Goal: Task Accomplishment & Management: Manage account settings

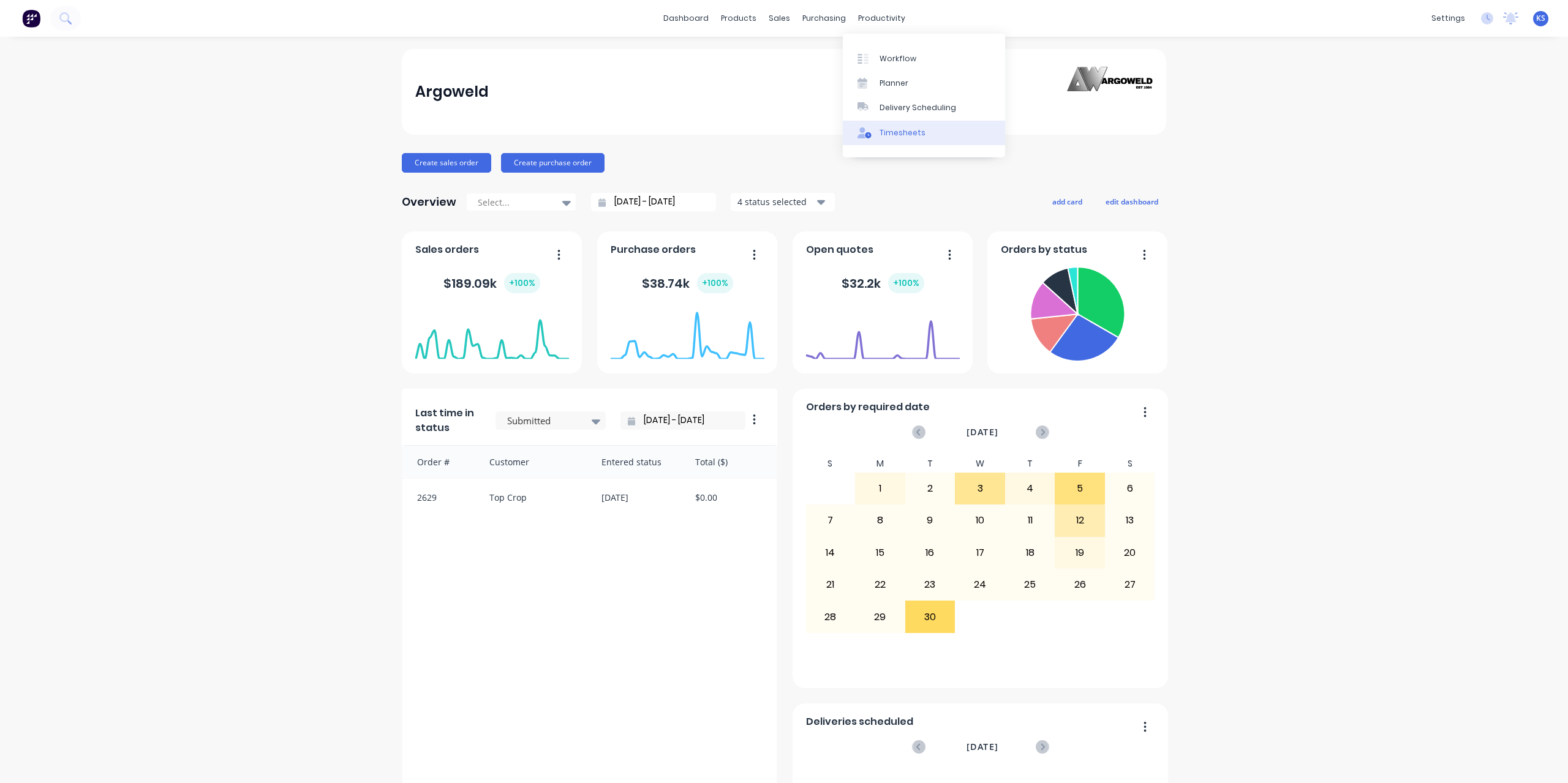
click at [930, 140] on link "Timesheets" at bounding box center [924, 133] width 162 height 25
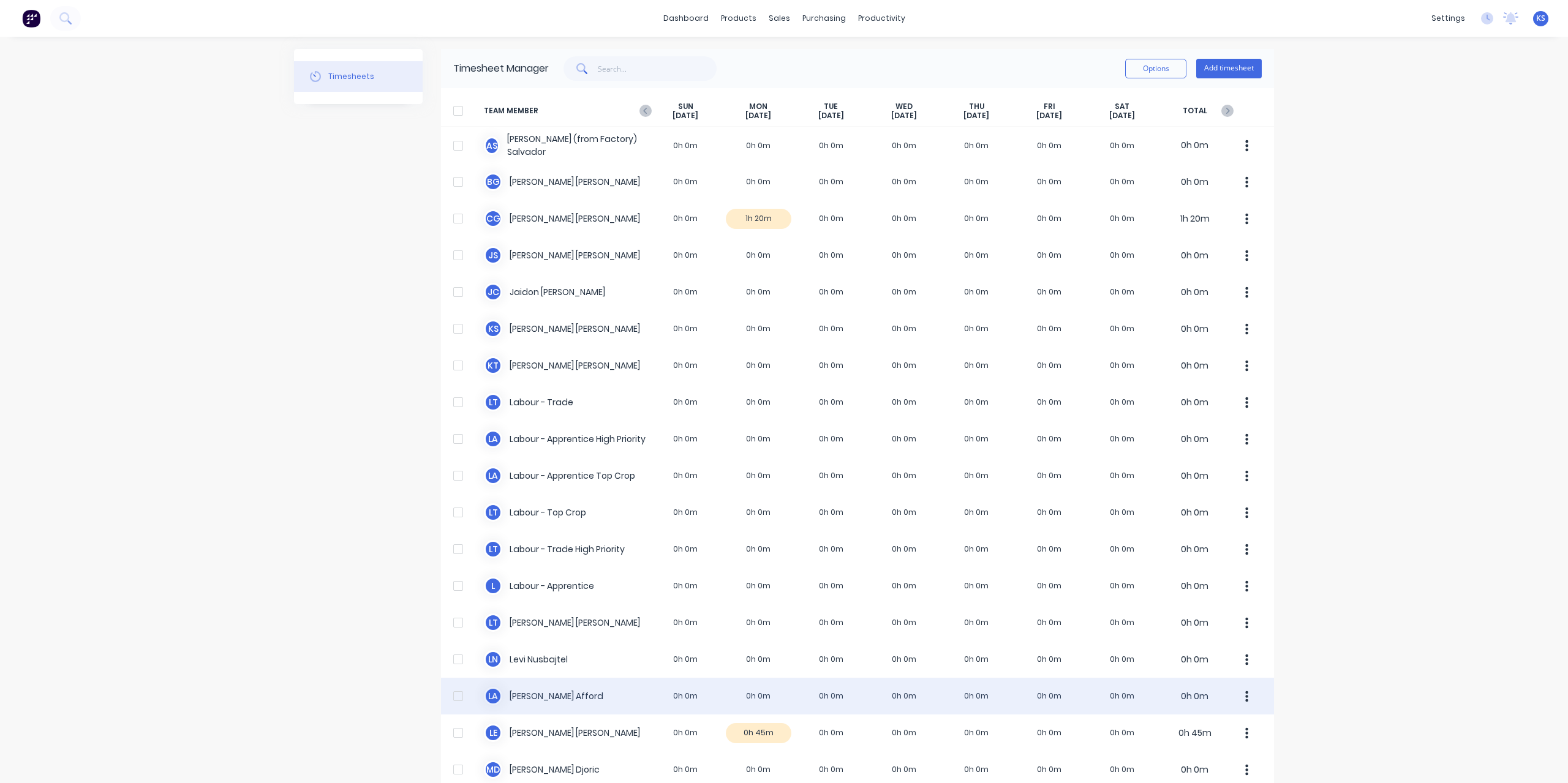
click at [539, 690] on div "[PERSON_NAME] 0h 0m 0h 0m 0h 0m 0h 0m 0h 0m 0h 0m 0h 0m 0h 0m" at bounding box center [858, 696] width 833 height 37
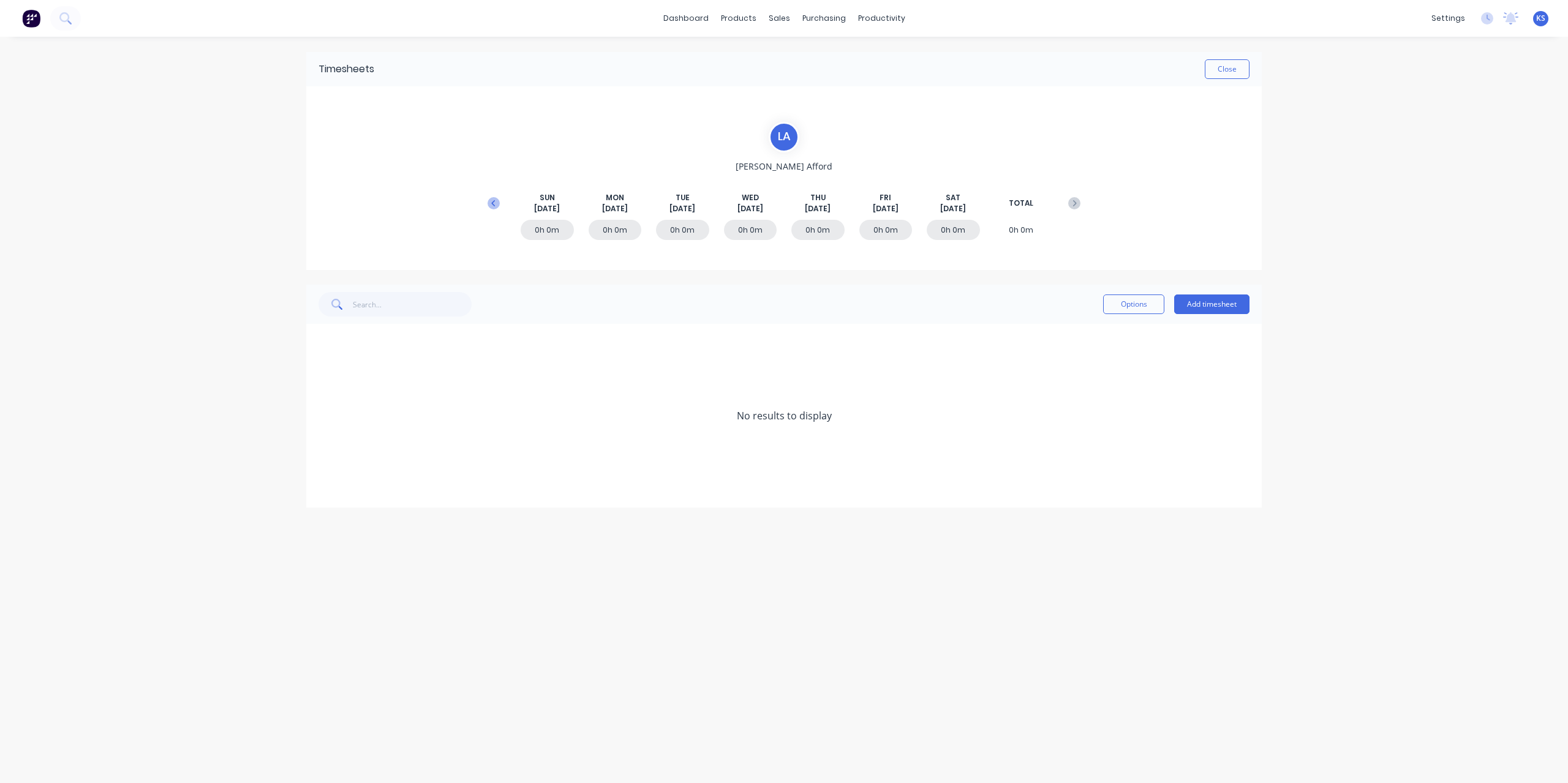
click at [489, 205] on icon at bounding box center [494, 203] width 12 height 12
click at [319, 488] on icon at bounding box center [322, 489] width 8 height 9
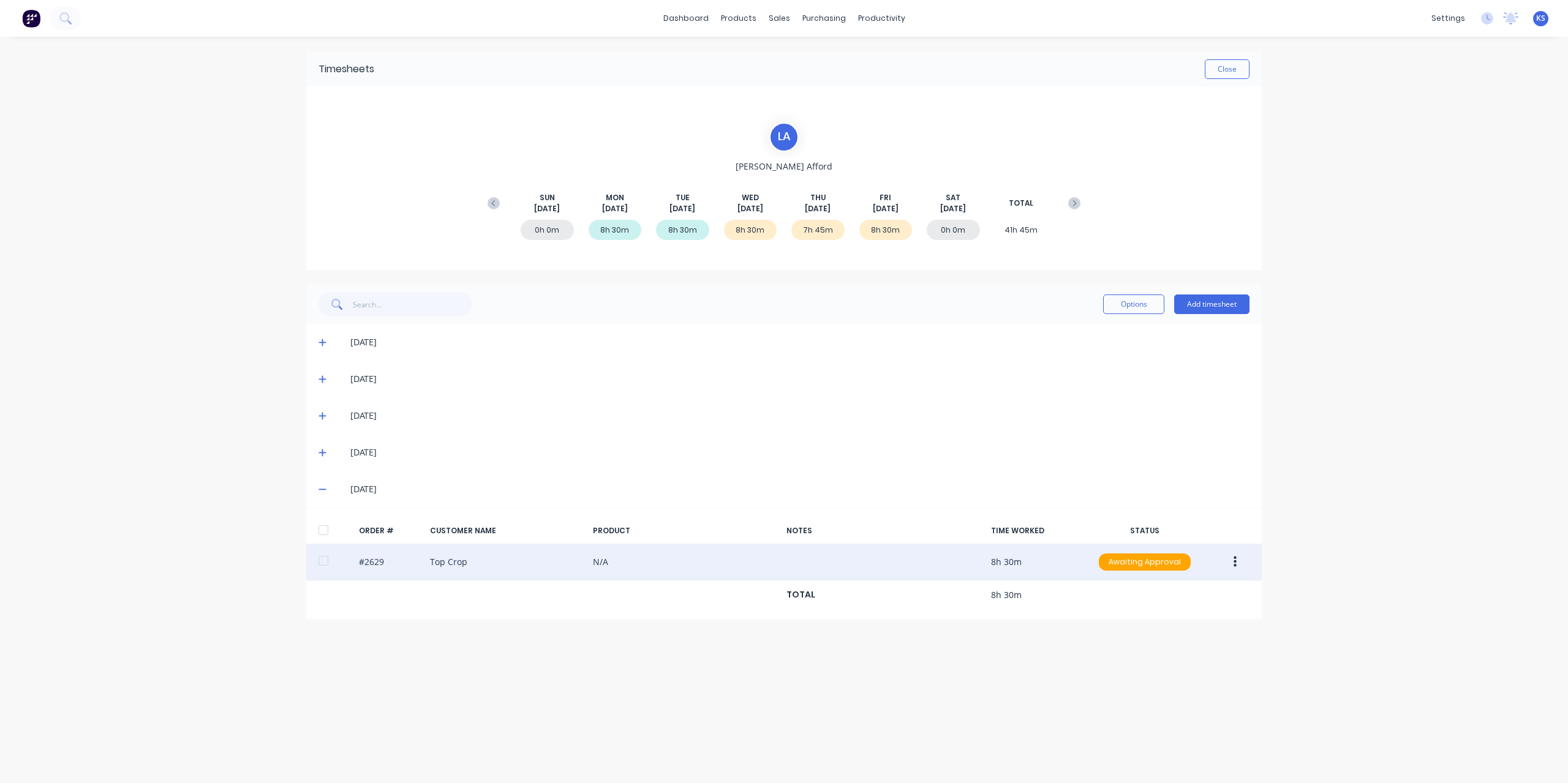
click at [314, 559] on div at bounding box center [324, 561] width 25 height 25
click at [1237, 557] on button "button" at bounding box center [1235, 562] width 29 height 22
click at [1197, 595] on div "Approve" at bounding box center [1191, 594] width 94 height 18
click at [1210, 73] on button "Close" at bounding box center [1227, 70] width 45 height 20
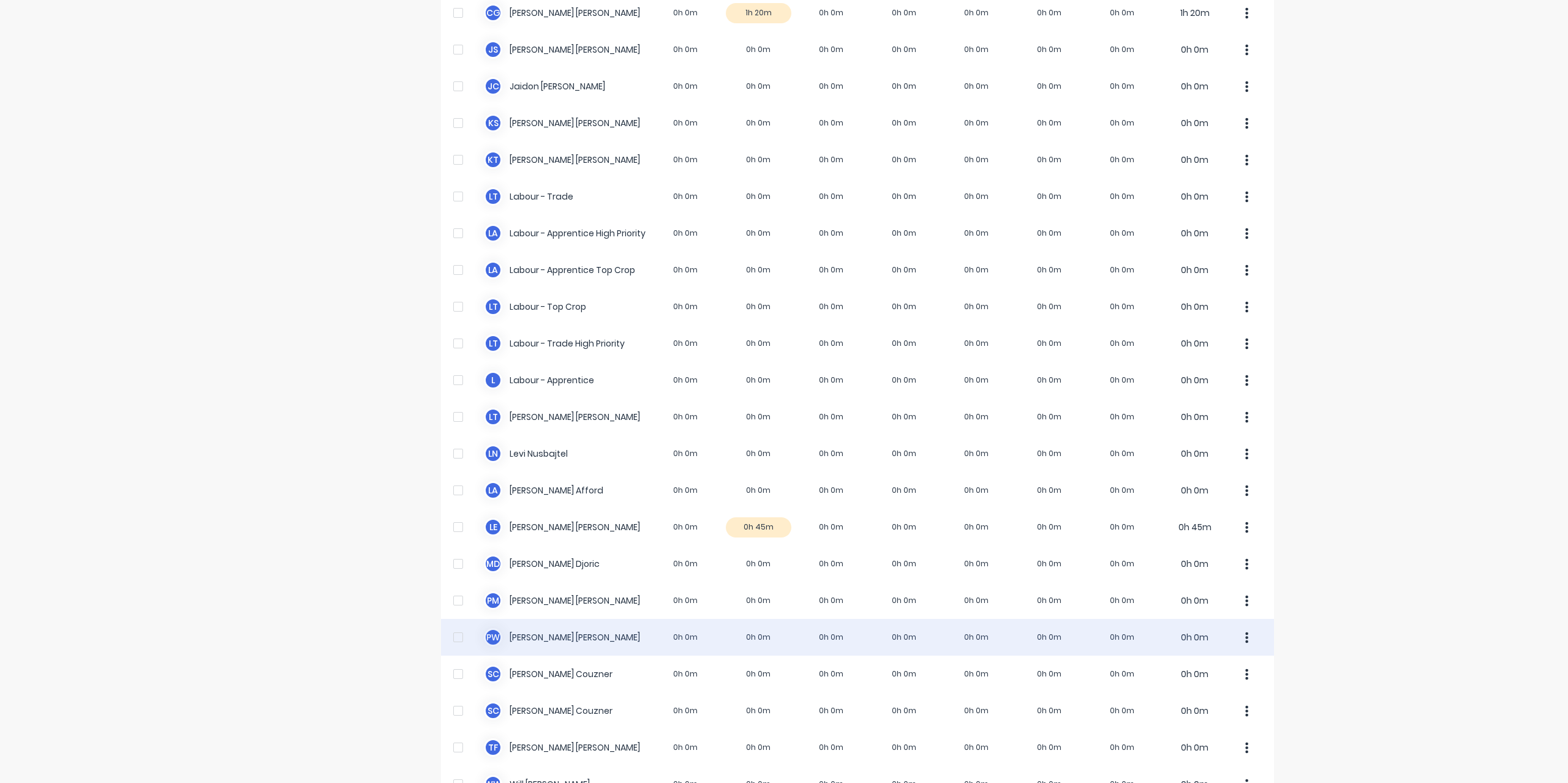
scroll to position [282, 0]
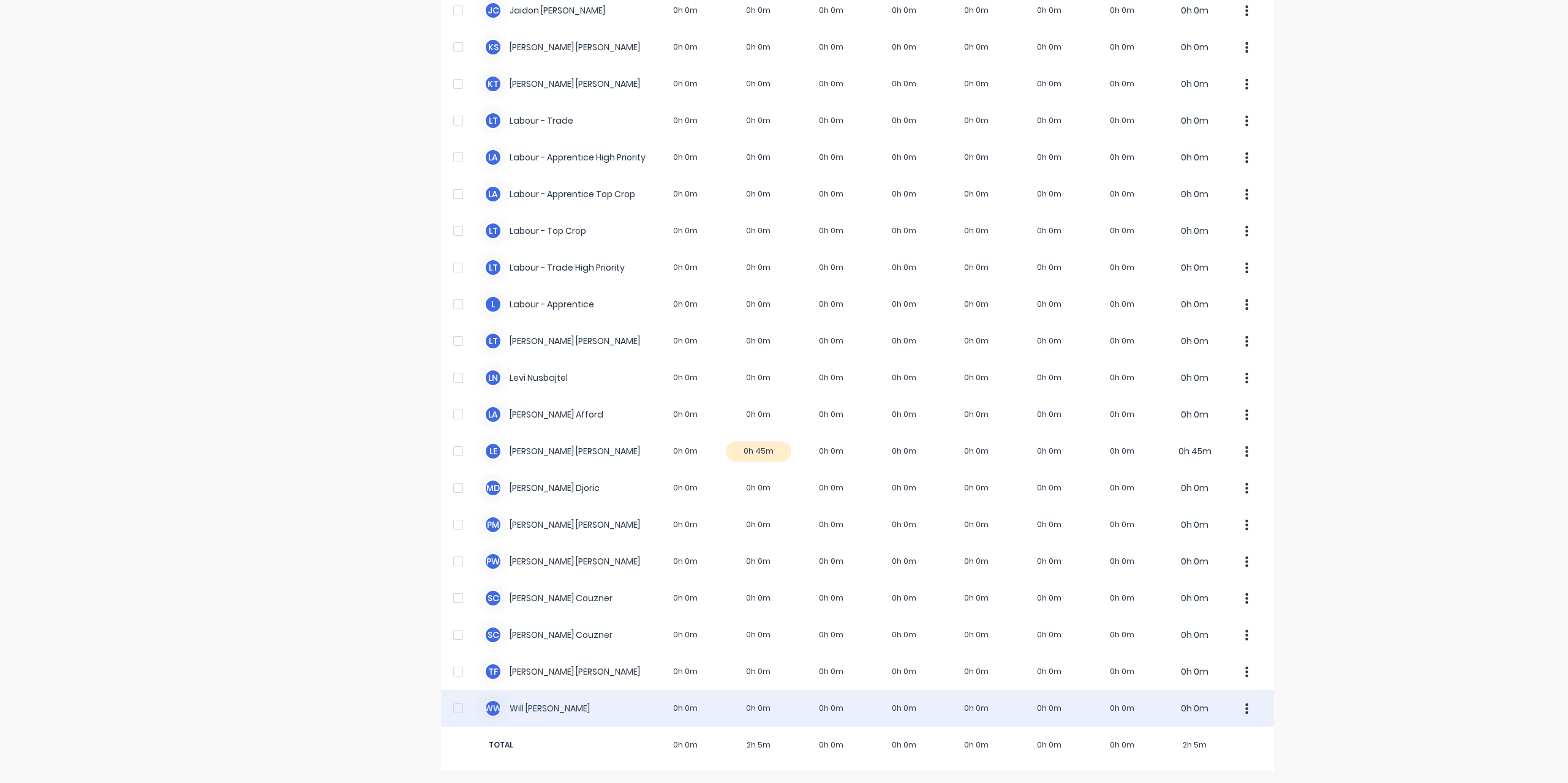
click at [513, 713] on div "W W [PERSON_NAME] 0h 0m 0h 0m 0h 0m 0h 0m 0h 0m 0h 0m 0h 0m 0h 0m" at bounding box center [858, 709] width 833 height 37
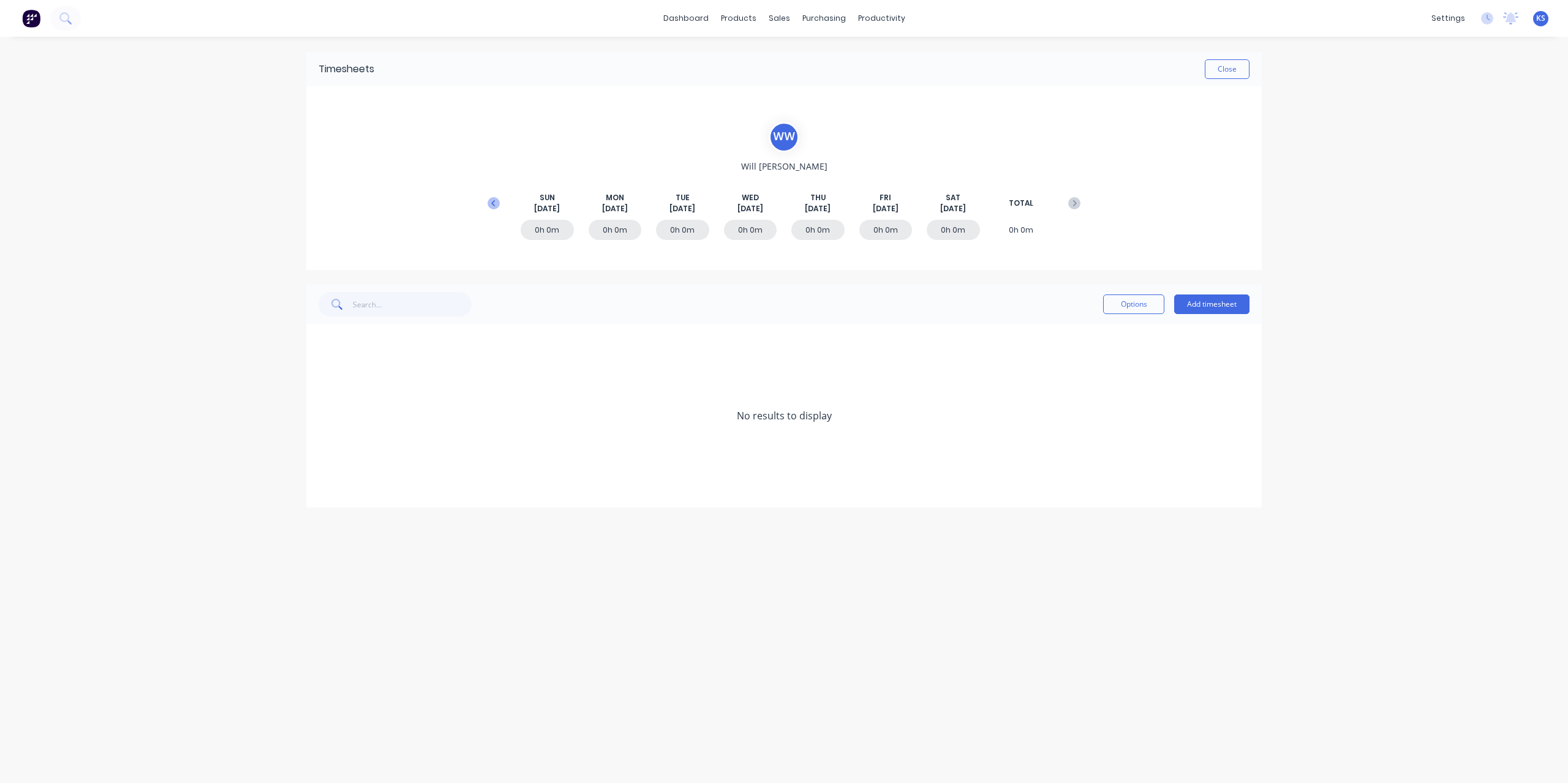
click at [492, 201] on icon at bounding box center [494, 203] width 12 height 12
click at [321, 416] on icon at bounding box center [322, 416] width 8 height 9
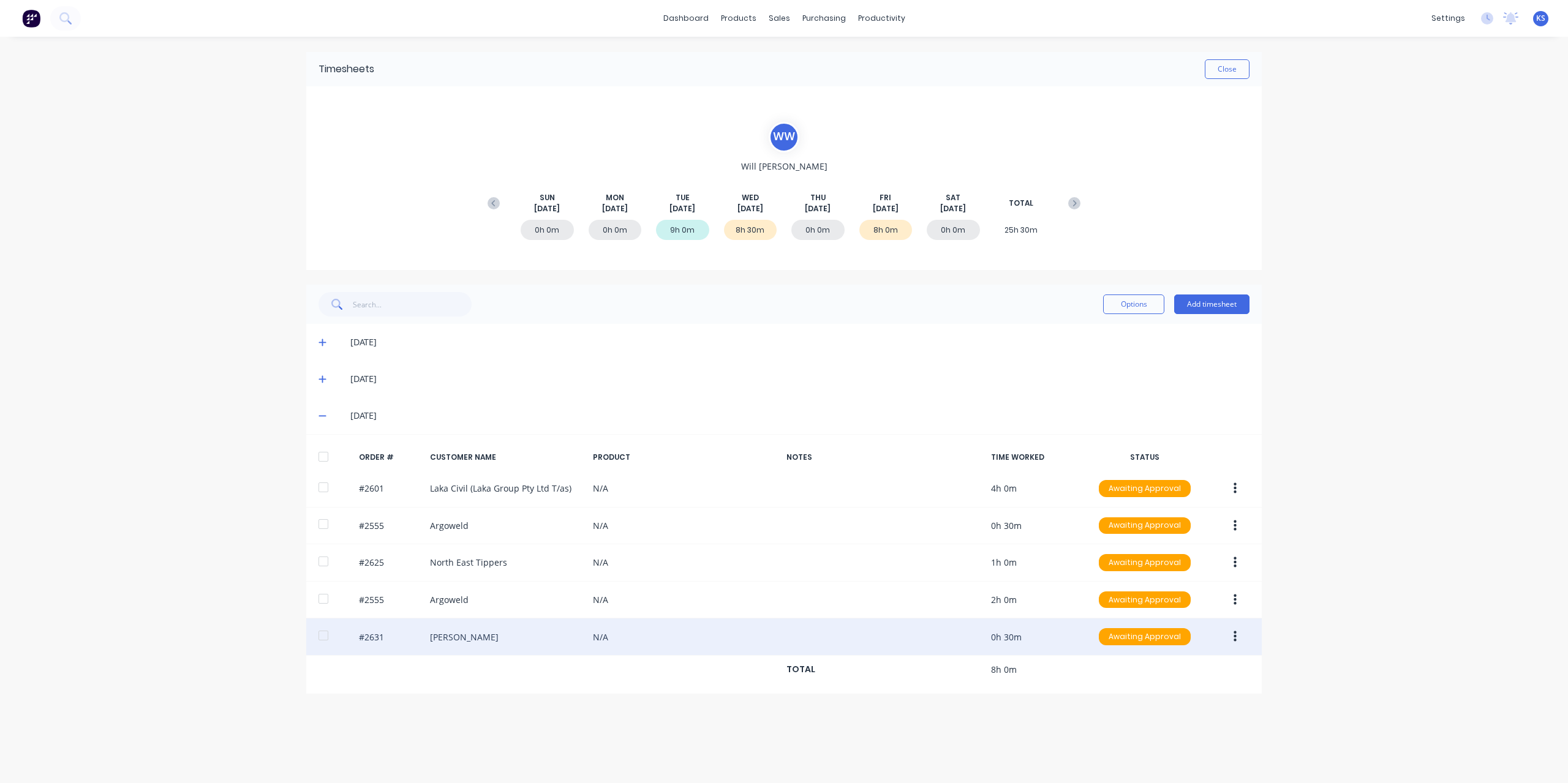
click at [317, 632] on div at bounding box center [324, 635] width 25 height 25
click at [1234, 632] on icon "button" at bounding box center [1234, 637] width 3 height 11
click at [1181, 667] on div "Approve" at bounding box center [1191, 669] width 94 height 18
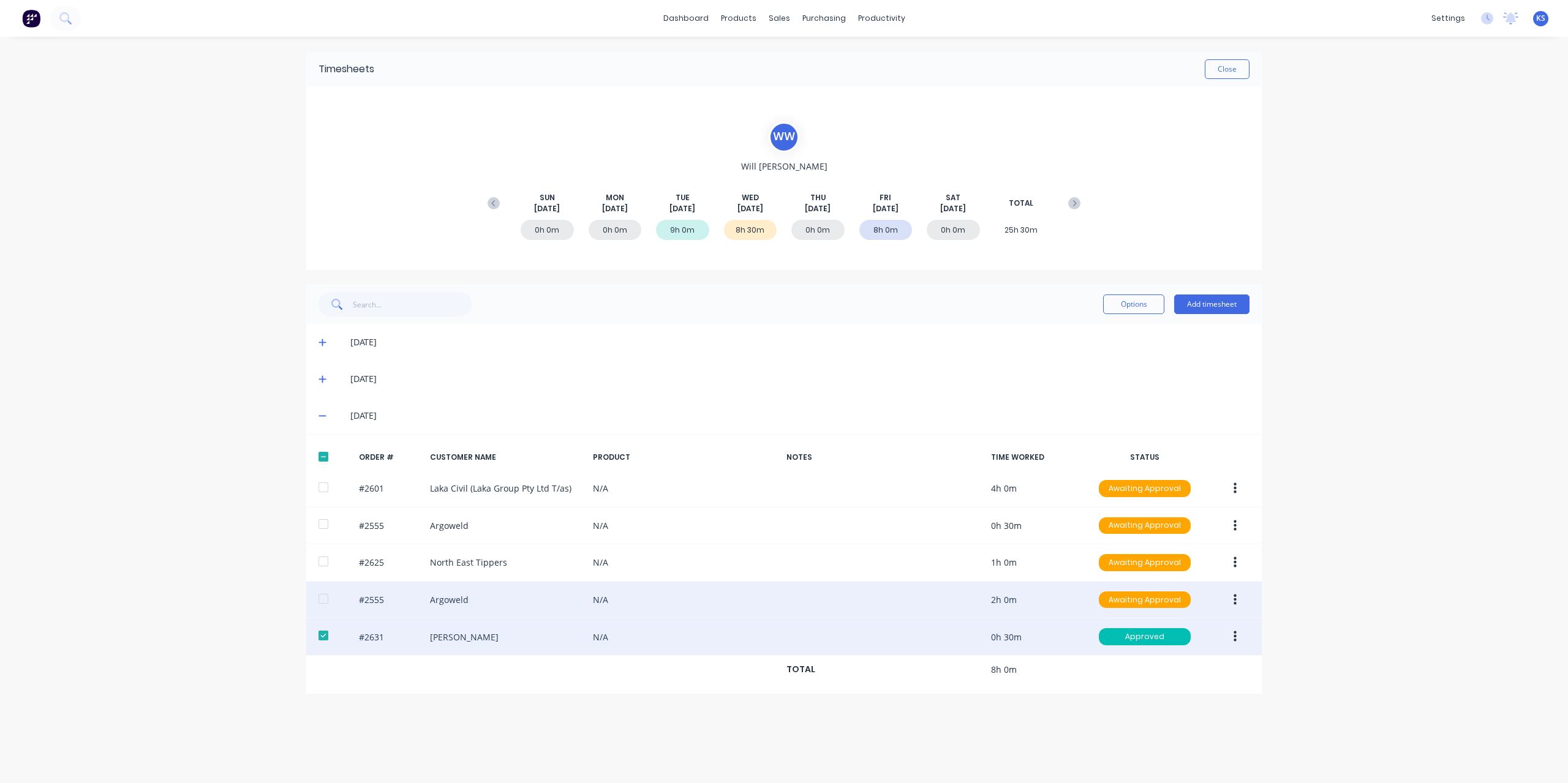
click at [1231, 602] on button "button" at bounding box center [1235, 600] width 29 height 22
click at [1169, 685] on div "Edit" at bounding box center [1191, 681] width 94 height 18
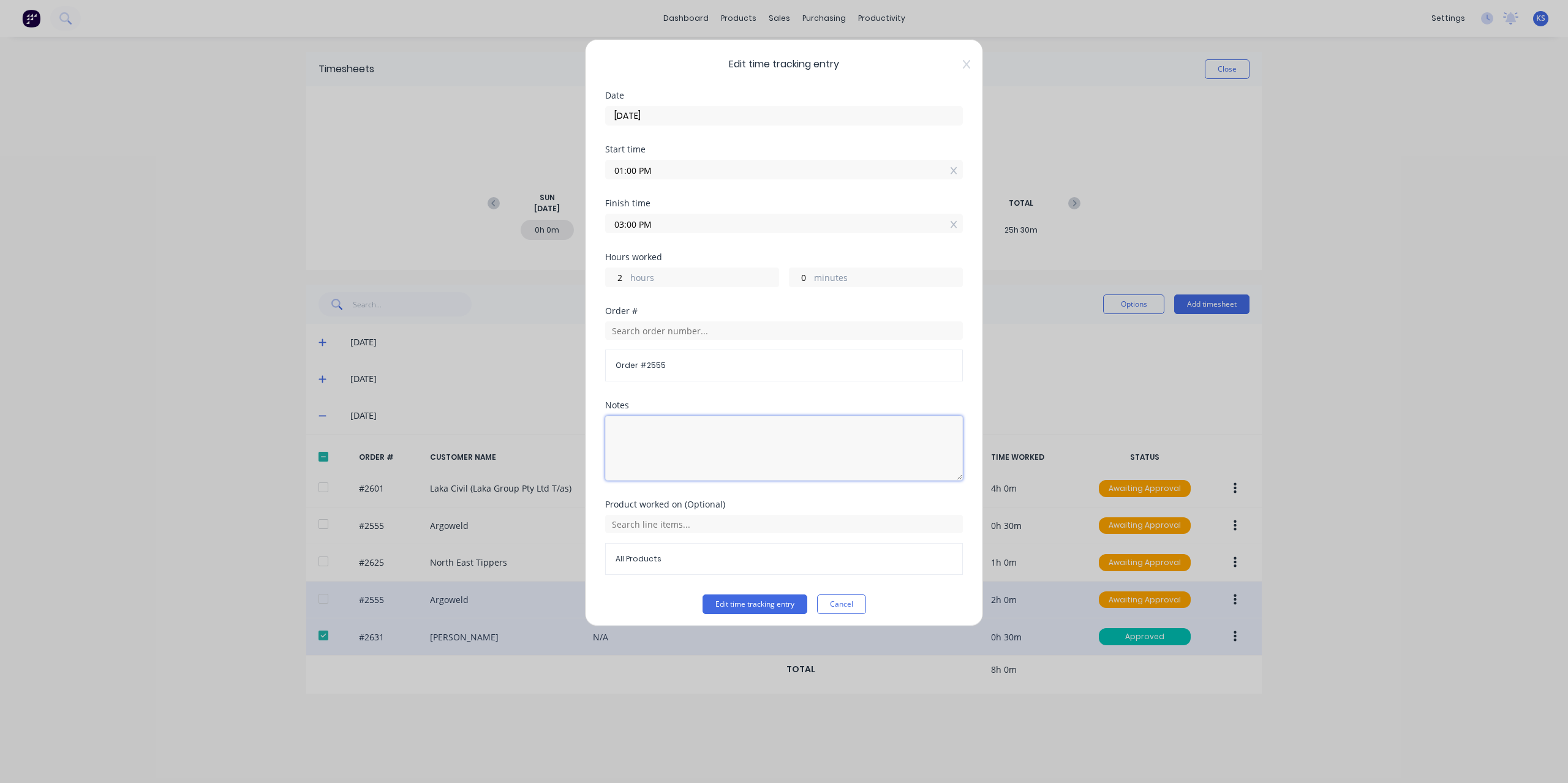
click at [664, 434] on textarea at bounding box center [783, 448] width 358 height 65
type textarea "Yard Work & Clean up"
click at [761, 604] on button "Edit time tracking entry" at bounding box center [755, 604] width 105 height 20
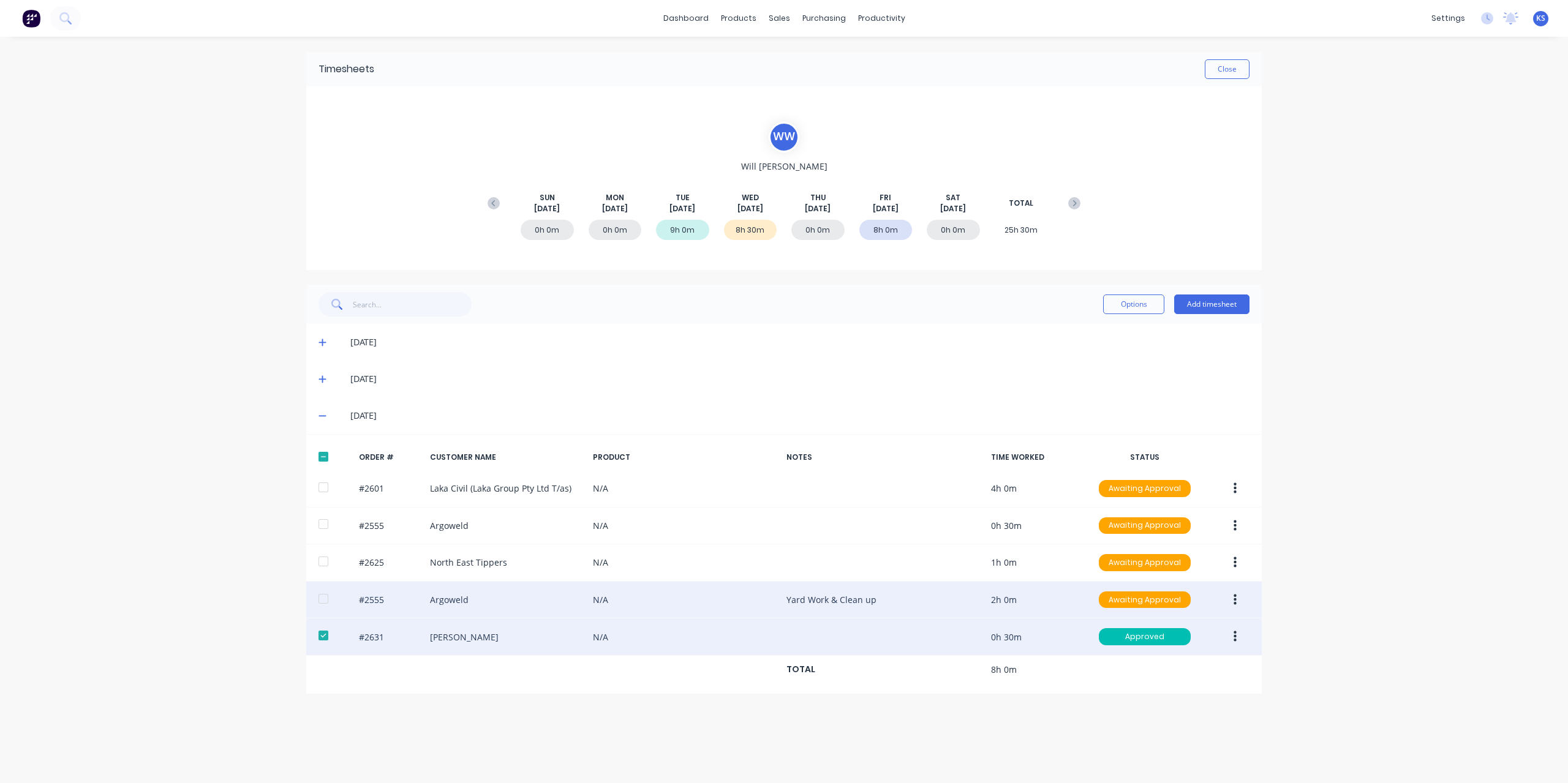
click at [1239, 601] on button "button" at bounding box center [1235, 600] width 29 height 22
click at [1159, 629] on div "Approve" at bounding box center [1191, 632] width 94 height 18
click at [324, 629] on div at bounding box center [324, 635] width 25 height 25
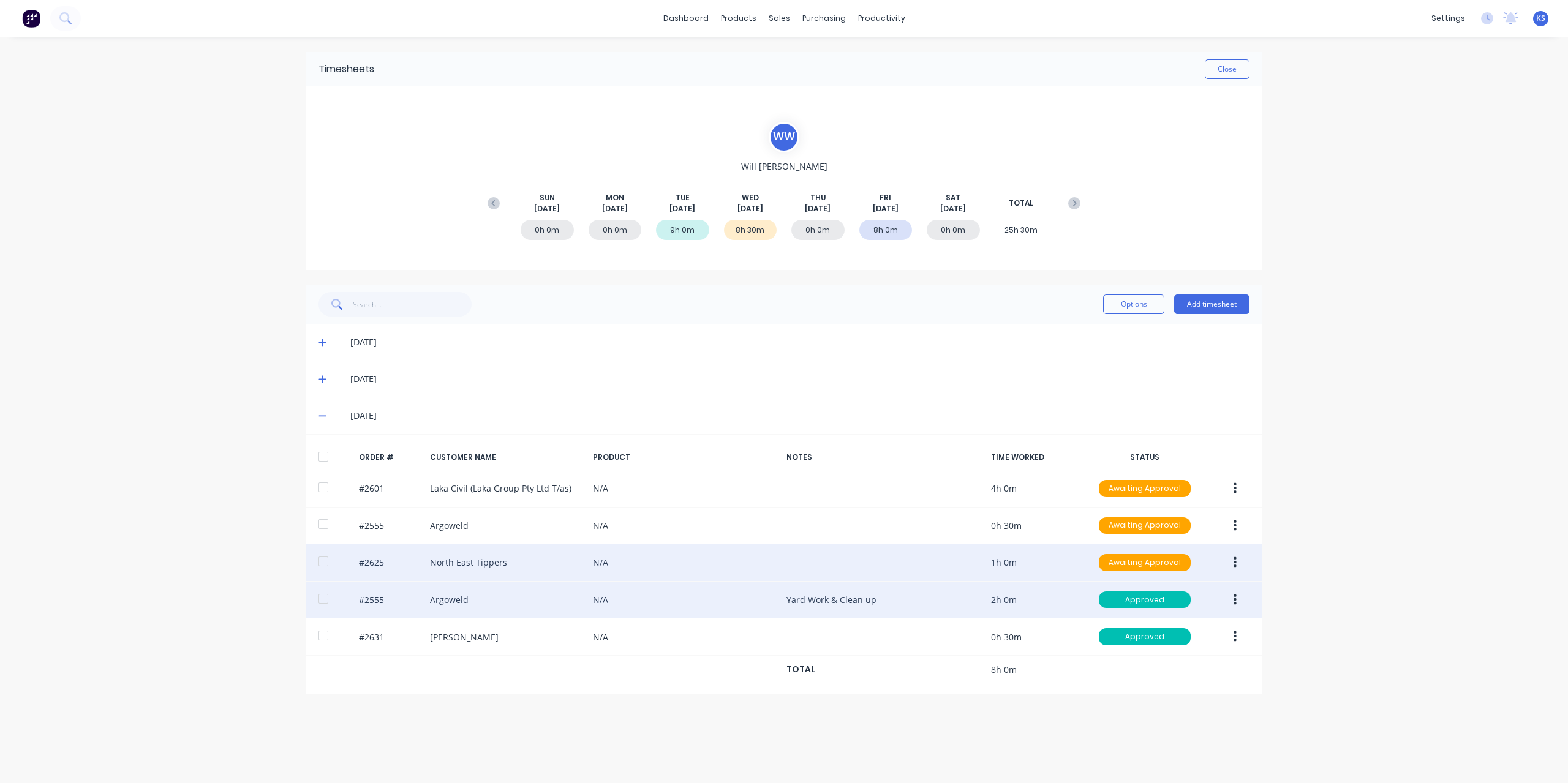
click at [321, 558] on div at bounding box center [324, 562] width 25 height 25
click at [1242, 563] on button "button" at bounding box center [1235, 563] width 29 height 22
click at [1185, 590] on div "Approve" at bounding box center [1191, 594] width 94 height 18
click at [326, 560] on div at bounding box center [324, 562] width 25 height 25
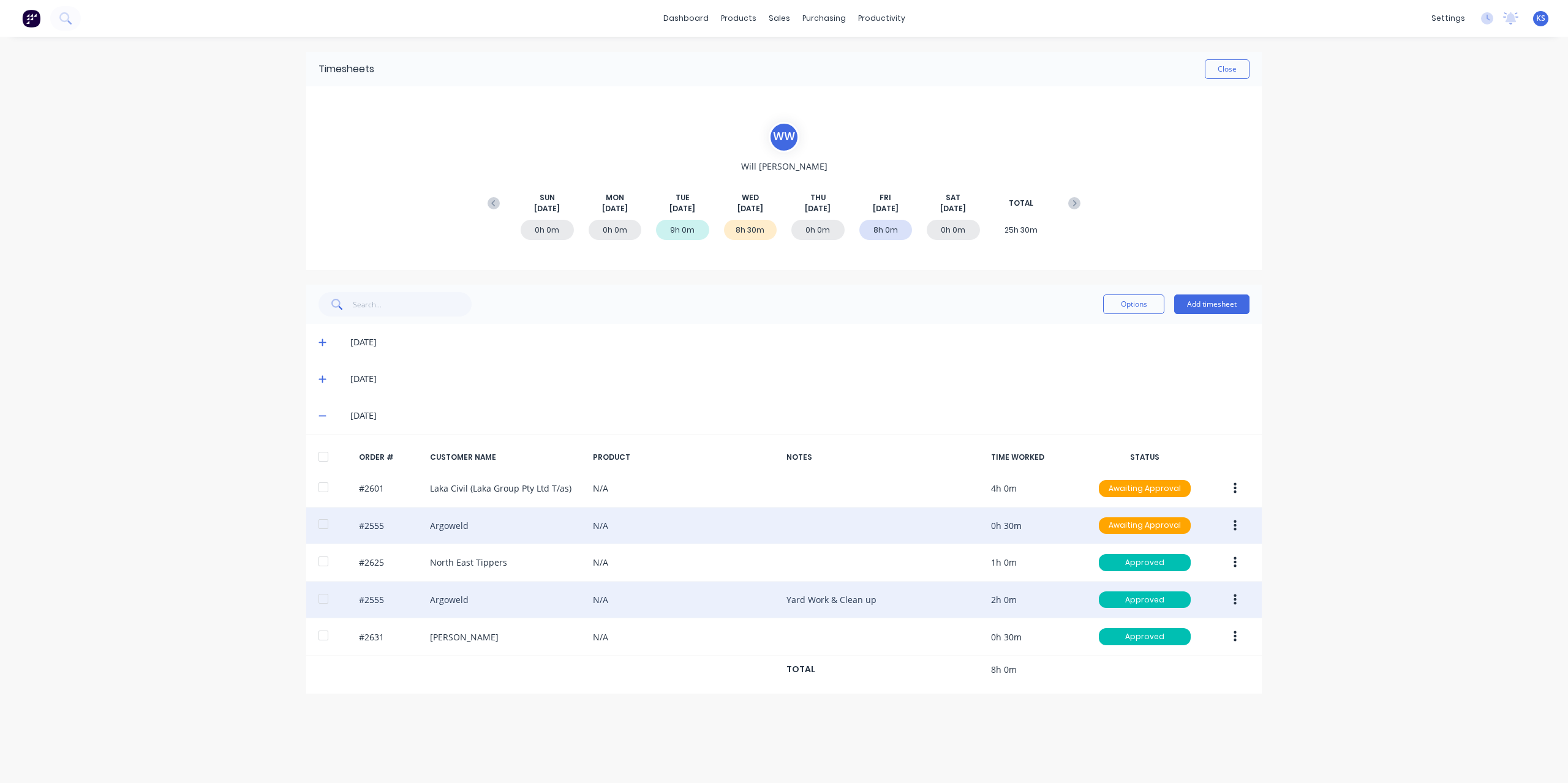
click at [323, 522] on div at bounding box center [324, 524] width 25 height 25
click at [1236, 522] on icon "button" at bounding box center [1234, 526] width 3 height 14
click at [1184, 546] on button "Approve" at bounding box center [1191, 558] width 116 height 25
click at [333, 518] on div at bounding box center [324, 524] width 25 height 25
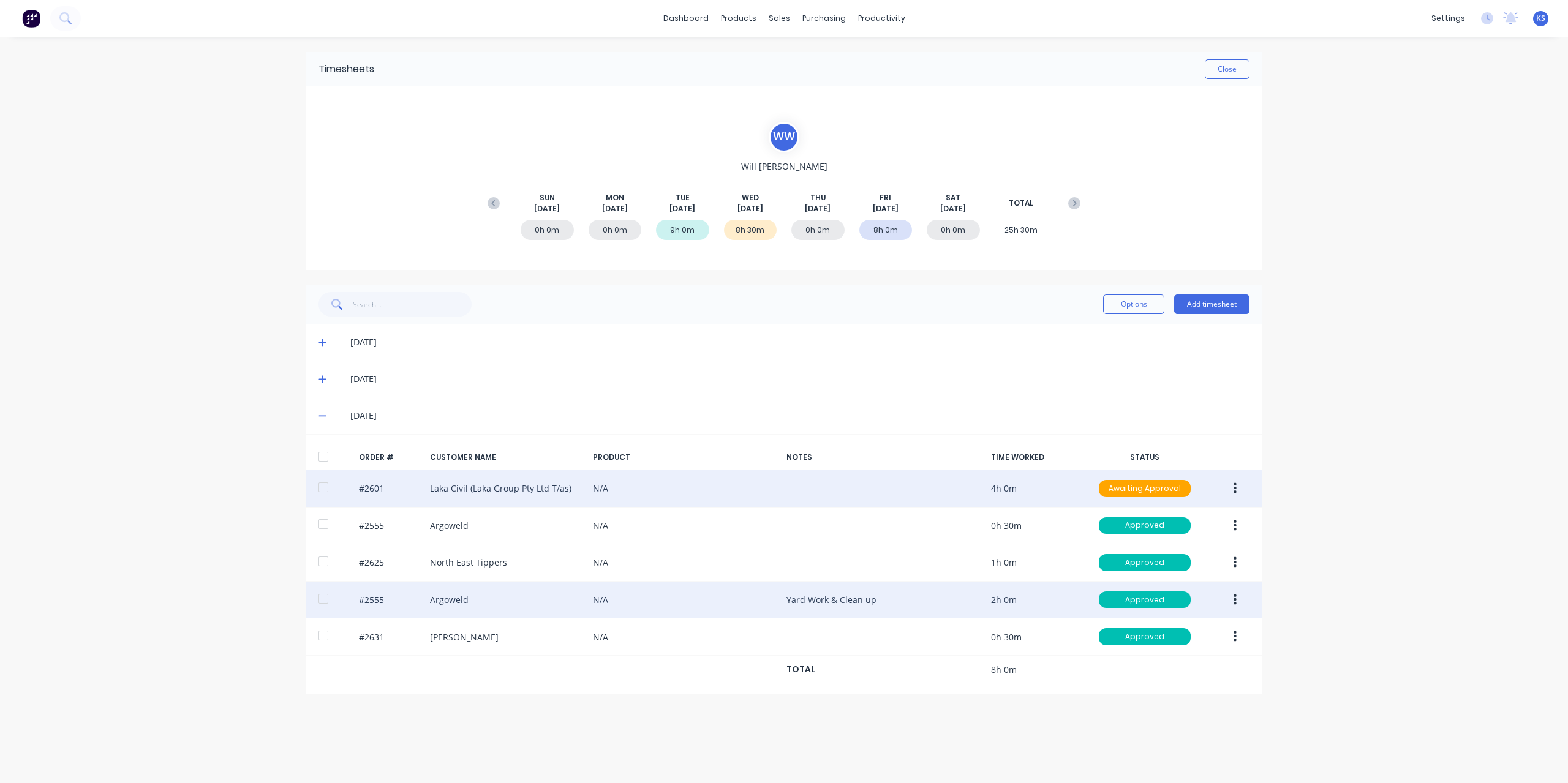
click at [324, 491] on div at bounding box center [324, 487] width 25 height 25
click at [1237, 495] on button "button" at bounding box center [1235, 488] width 29 height 22
click at [1197, 515] on div "Approve" at bounding box center [1191, 520] width 94 height 18
click at [1224, 66] on button "Close" at bounding box center [1227, 70] width 45 height 20
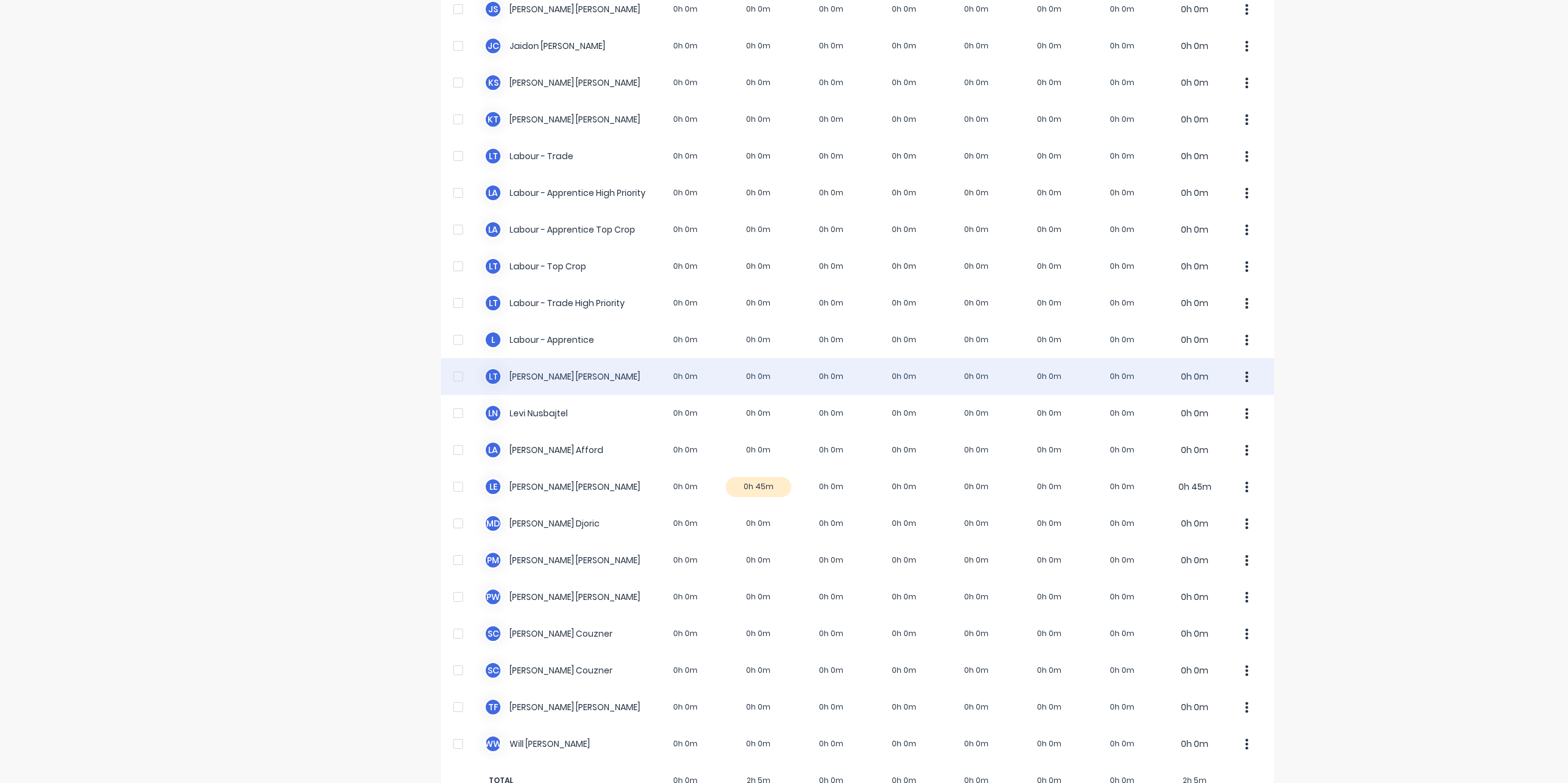
scroll to position [282, 0]
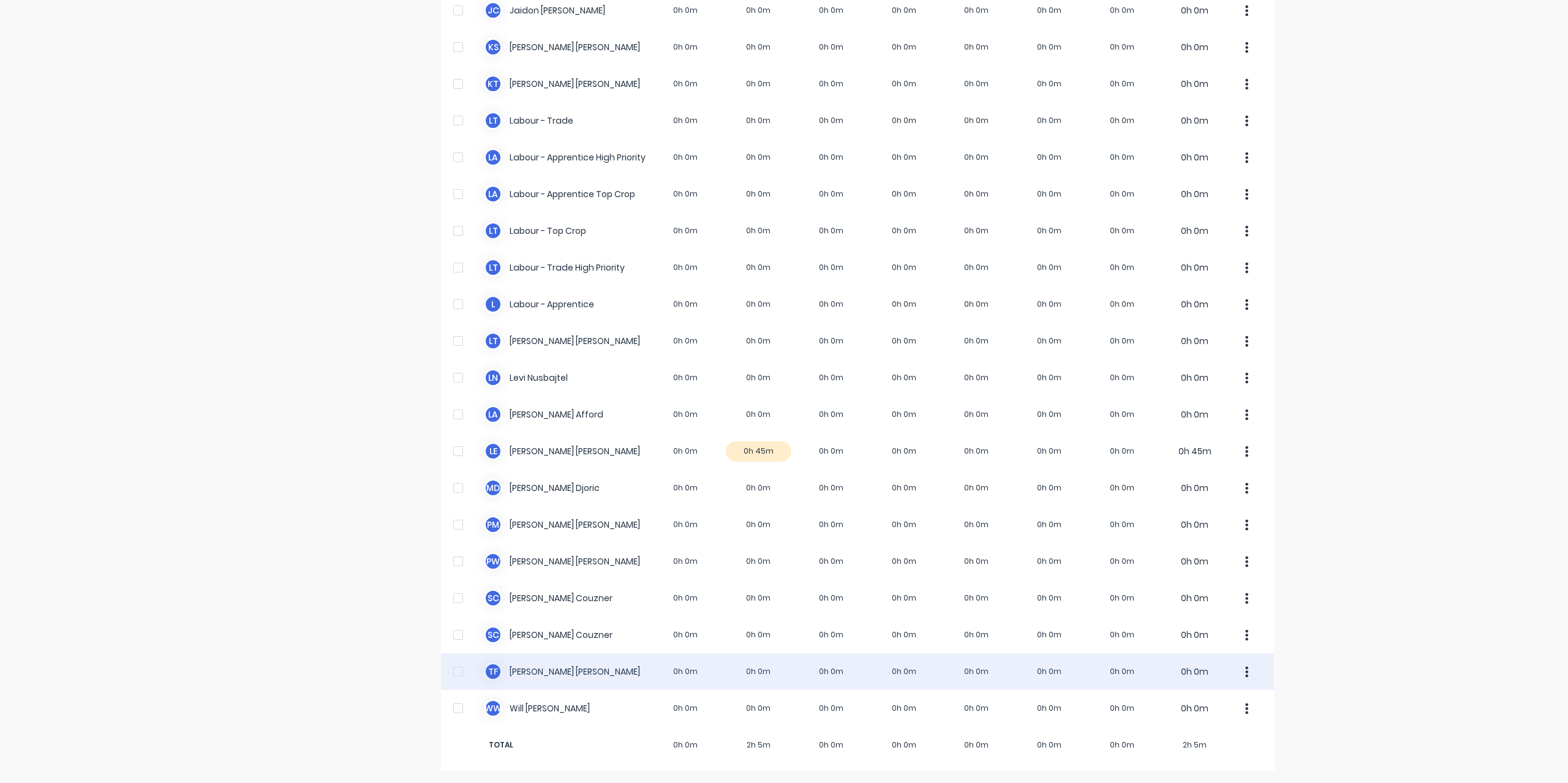
click at [524, 674] on div "T F [PERSON_NAME] 0h 0m 0h 0m 0h 0m 0h 0m 0h 0m 0h 0m 0h 0m 0h 0m" at bounding box center [858, 672] width 833 height 37
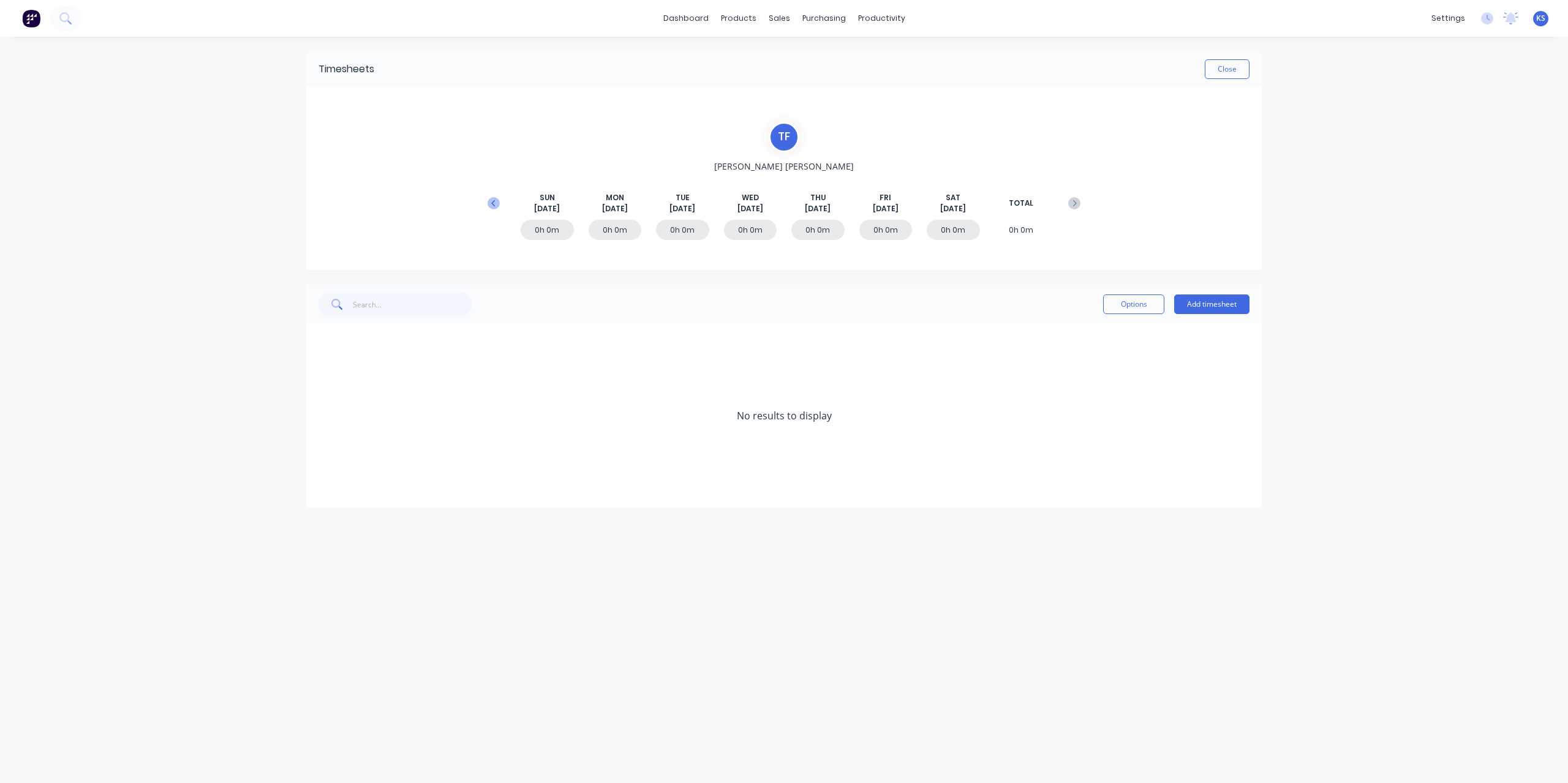
click at [490, 207] on icon at bounding box center [494, 203] width 12 height 12
click at [317, 488] on div "[DATE]" at bounding box center [784, 489] width 956 height 37
click at [326, 488] on span at bounding box center [325, 489] width 12 height 12
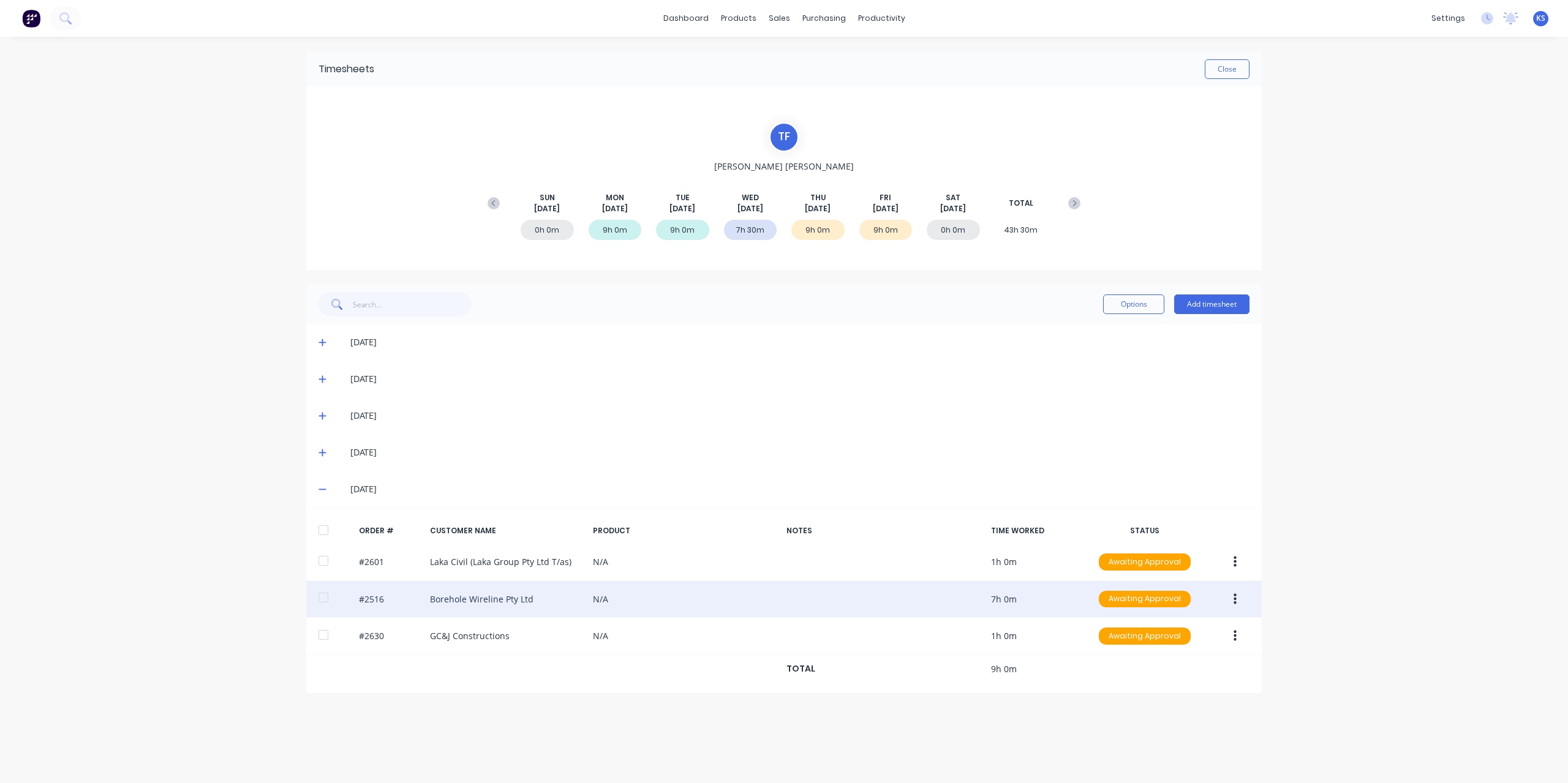
click at [326, 594] on div at bounding box center [324, 597] width 25 height 25
click at [1230, 594] on button "button" at bounding box center [1235, 599] width 29 height 22
click at [1172, 630] on div "Approve" at bounding box center [1191, 631] width 94 height 18
click at [322, 592] on div at bounding box center [324, 597] width 25 height 25
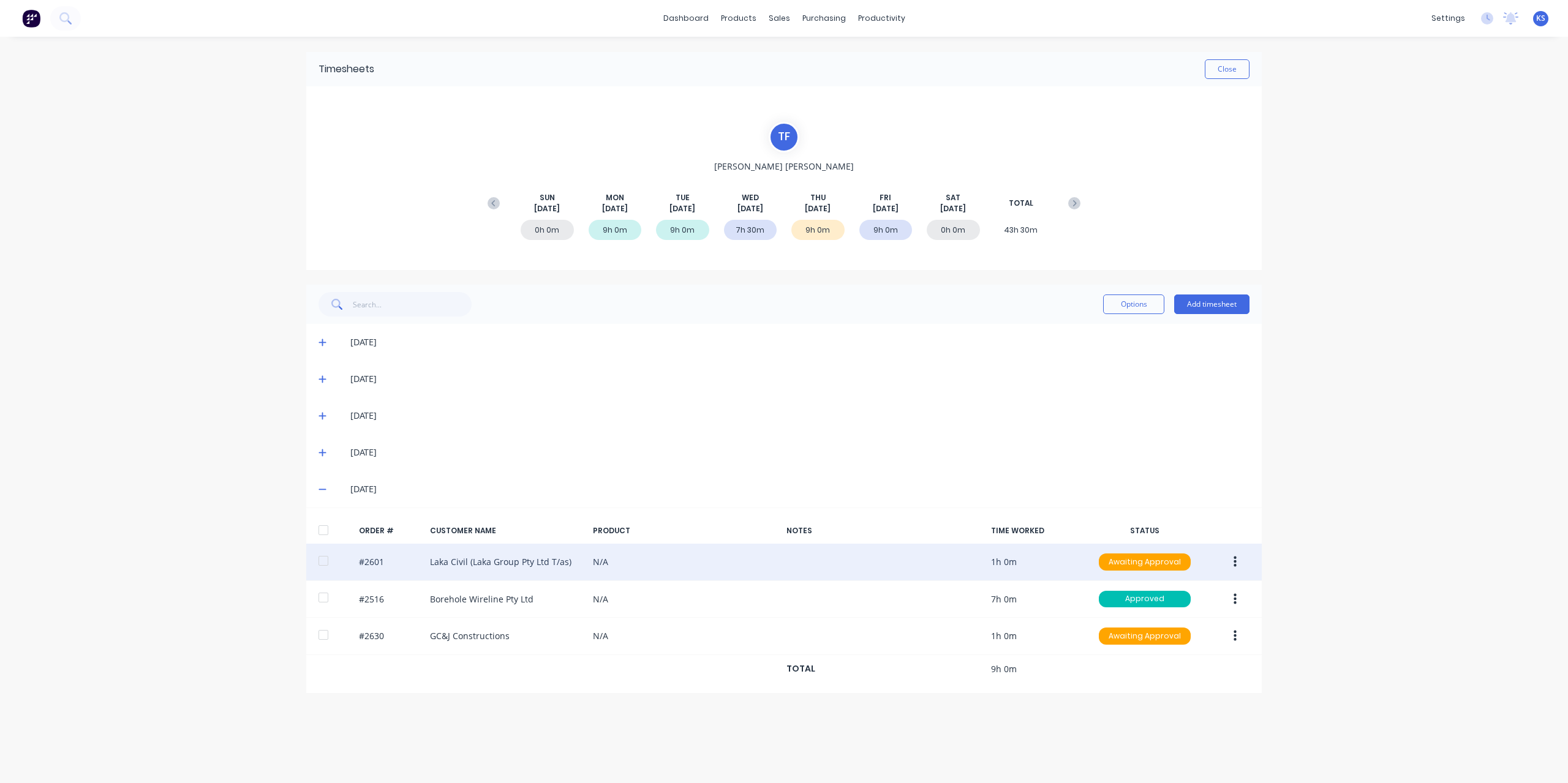
click at [318, 561] on div at bounding box center [324, 561] width 25 height 25
click at [324, 560] on div at bounding box center [324, 561] width 25 height 25
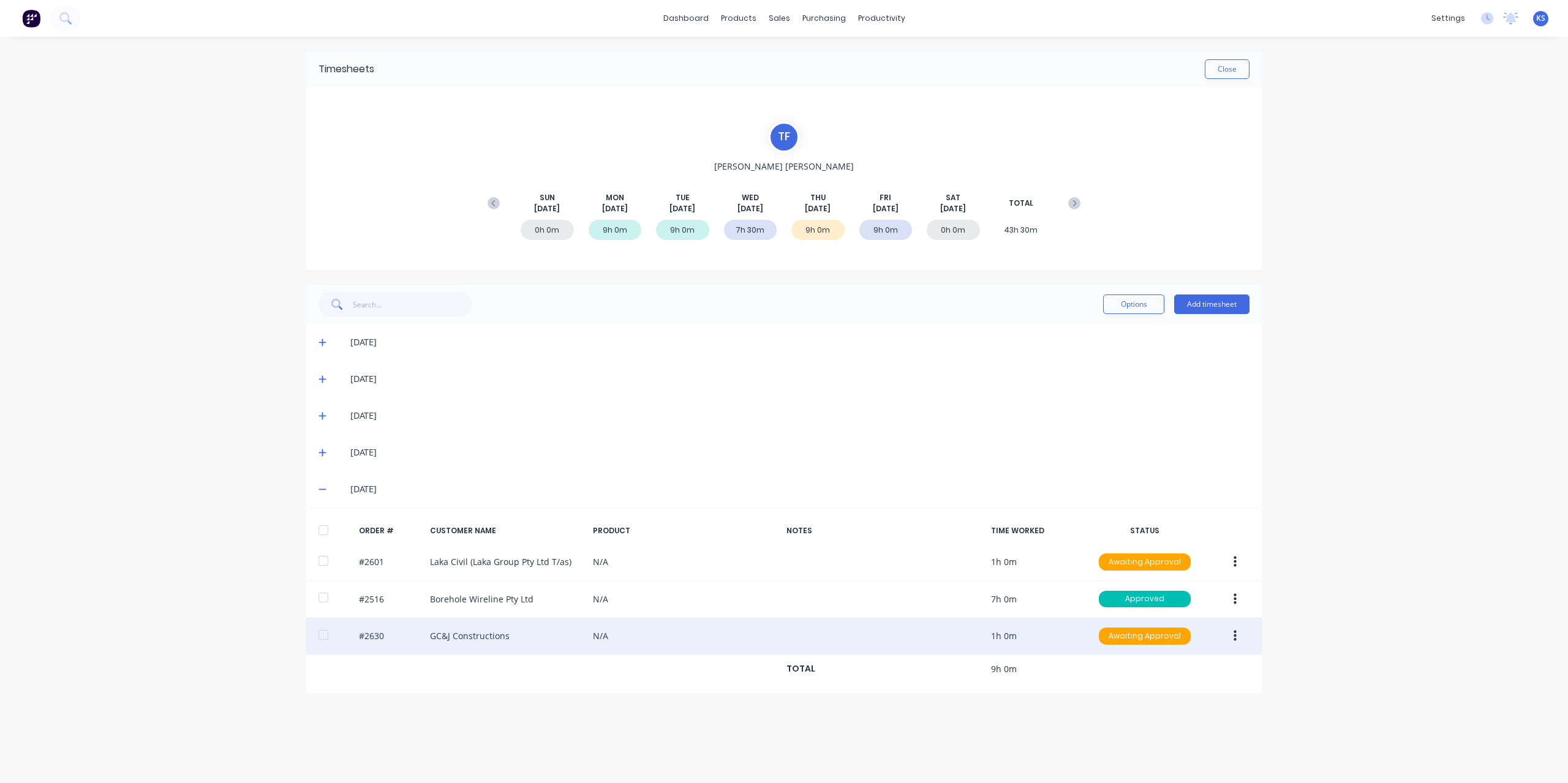
click at [322, 627] on div at bounding box center [324, 635] width 25 height 25
click at [1233, 637] on icon "button" at bounding box center [1234, 636] width 3 height 14
click at [1170, 664] on div "Approve" at bounding box center [1191, 668] width 94 height 18
click at [323, 629] on div at bounding box center [324, 635] width 25 height 25
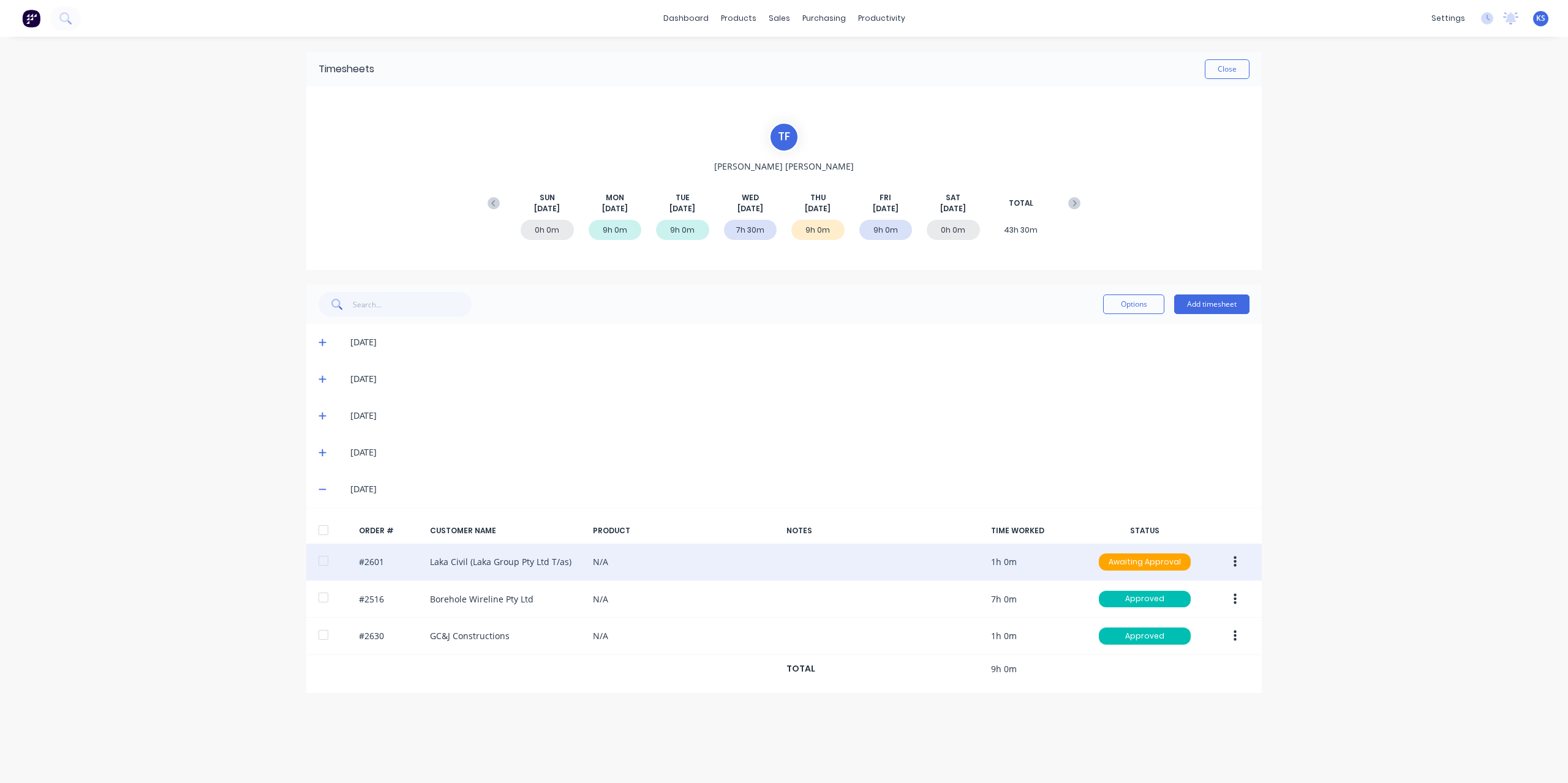
click at [322, 563] on div at bounding box center [324, 561] width 25 height 25
click at [327, 558] on div at bounding box center [324, 561] width 25 height 25
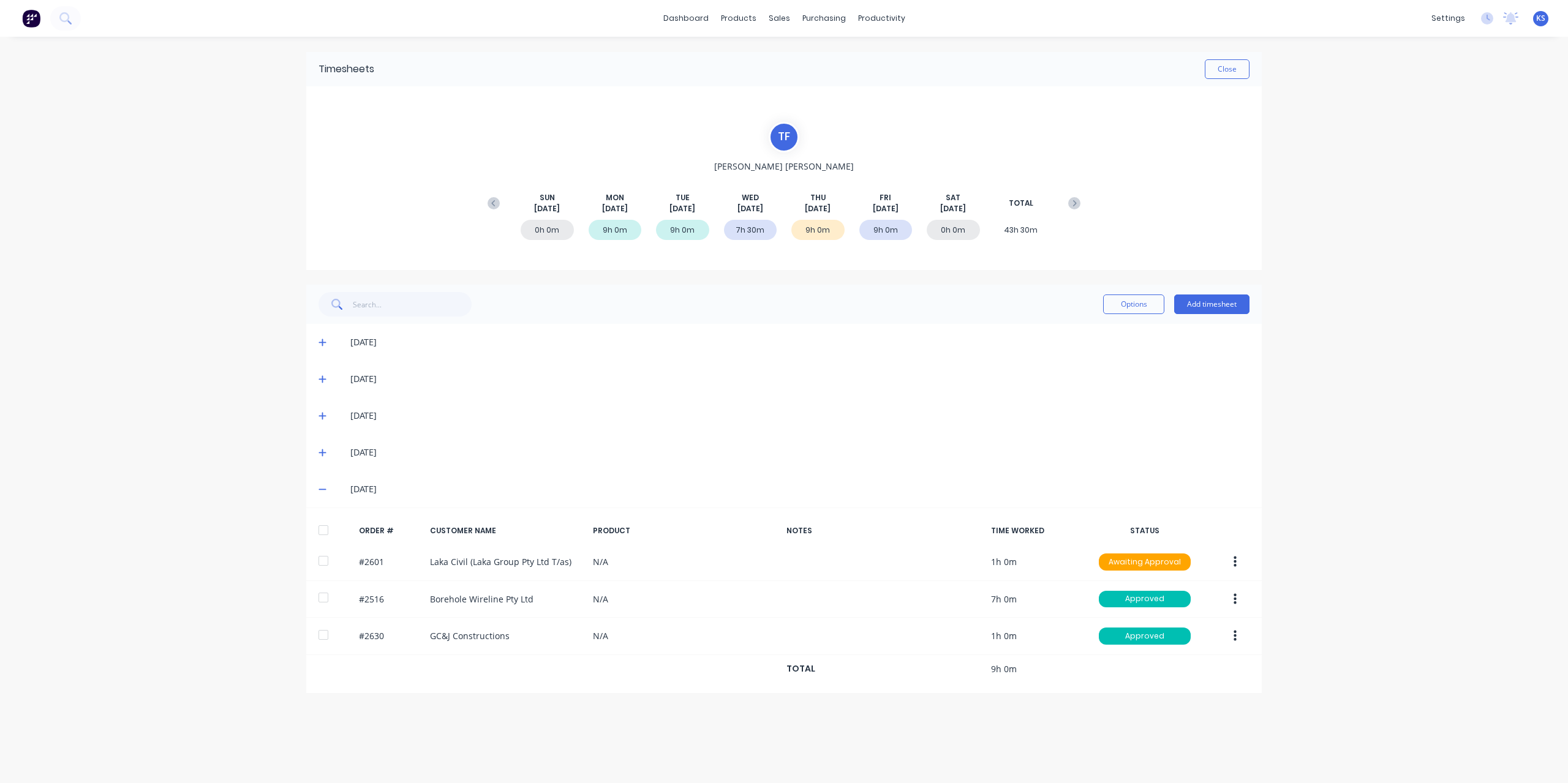
click at [1250, 77] on div "Timesheets Close" at bounding box center [784, 70] width 956 height 34
click at [1237, 70] on button "Close" at bounding box center [1227, 70] width 45 height 20
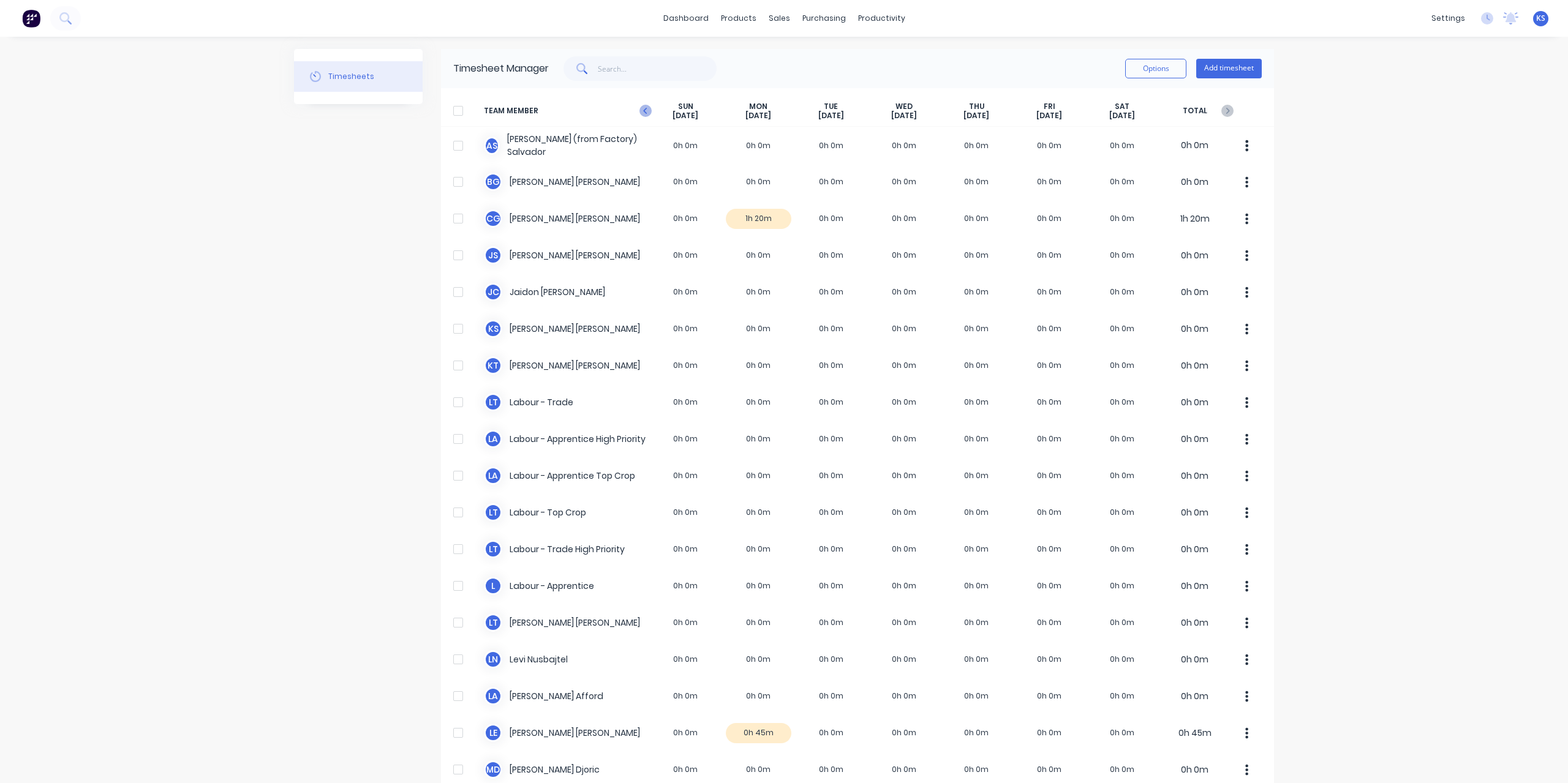
click at [646, 116] on icon "button" at bounding box center [646, 111] width 12 height 12
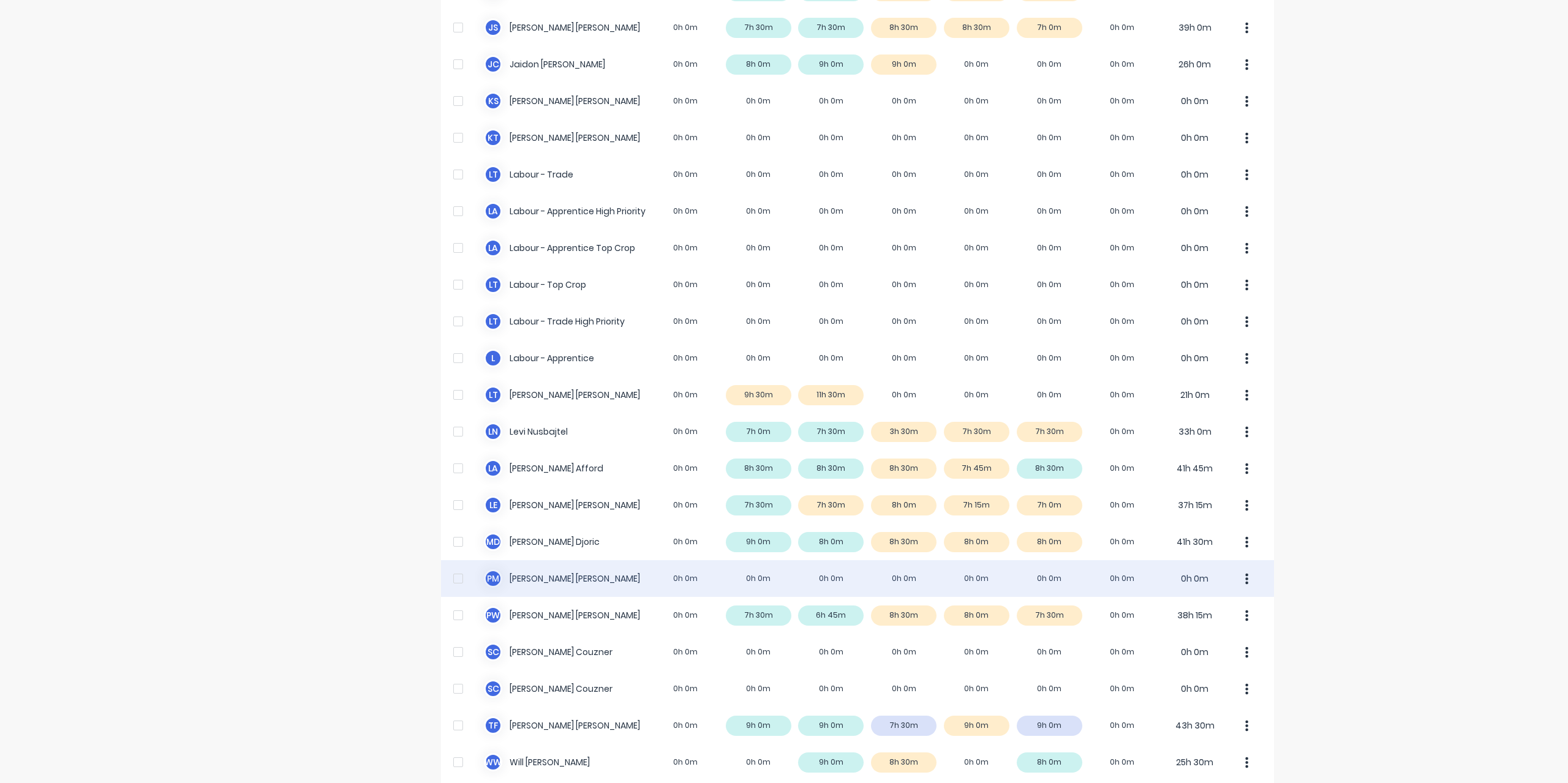
scroll to position [245, 0]
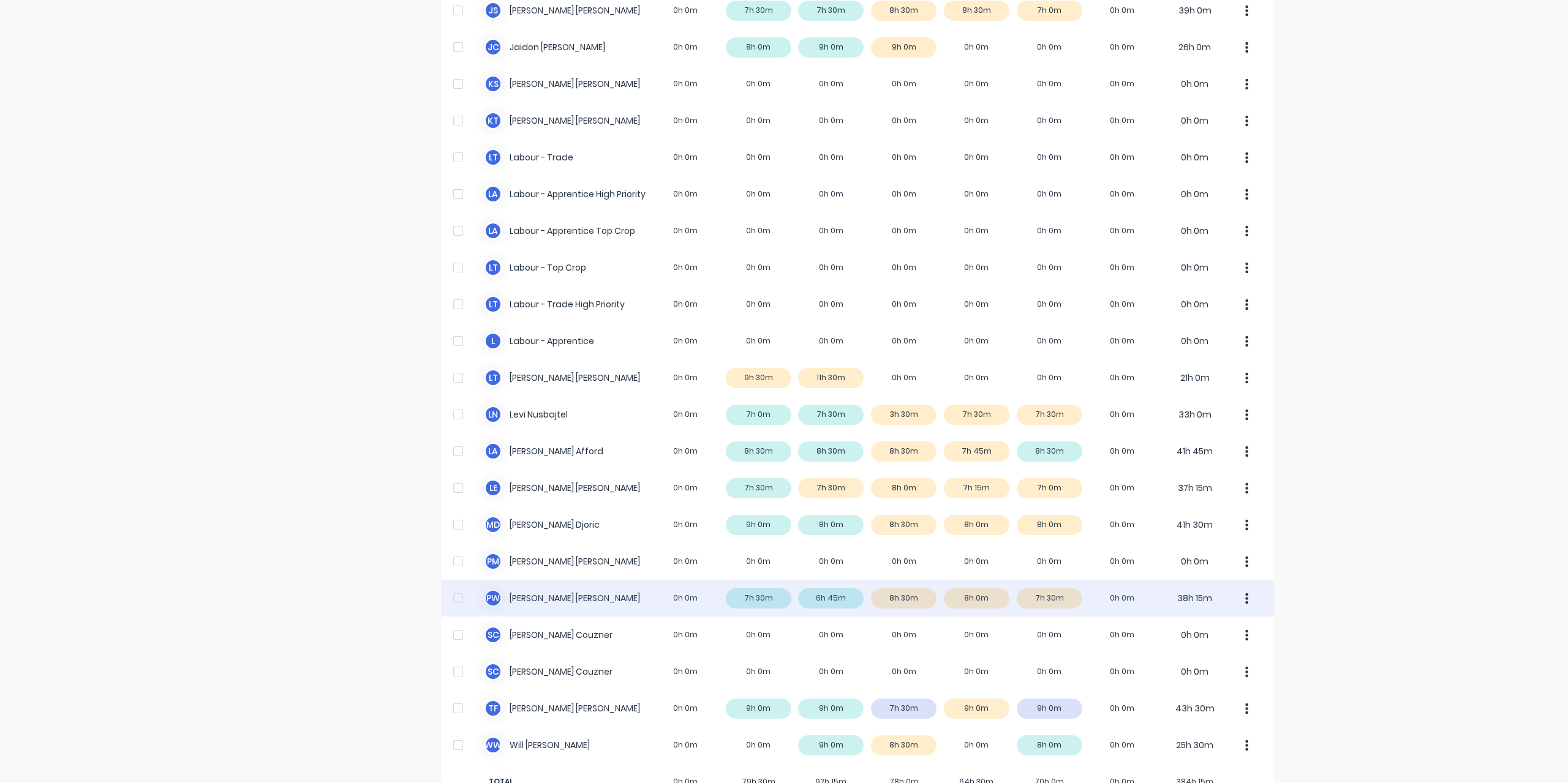
click at [559, 606] on div "P W [PERSON_NAME] 0h 0m 7h 30m 6h 45m 8h 30m 8h 0m 7h 30m 0h 0m 38h 15m" at bounding box center [858, 598] width 833 height 37
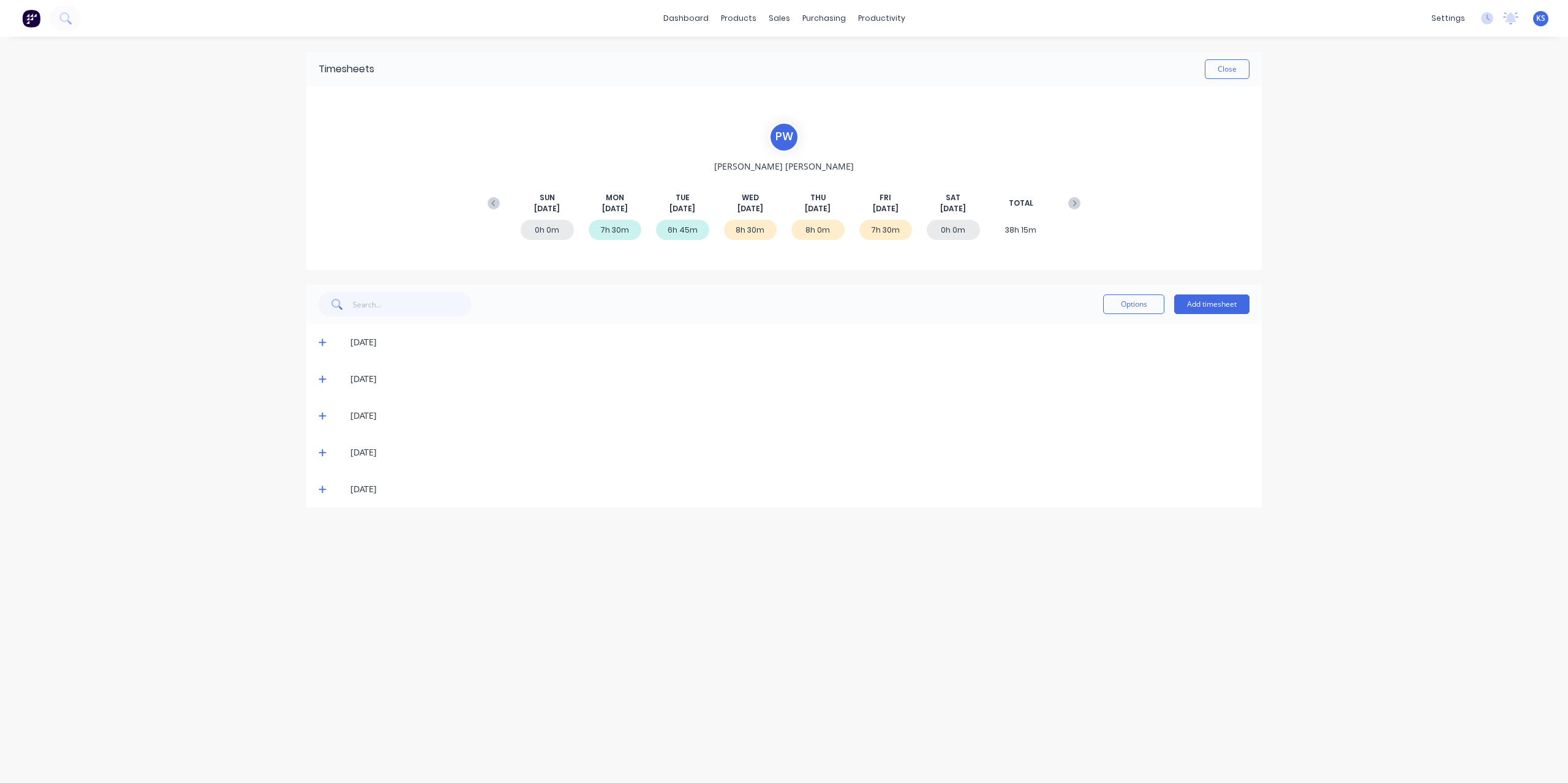
click at [326, 489] on span at bounding box center [325, 489] width 12 height 12
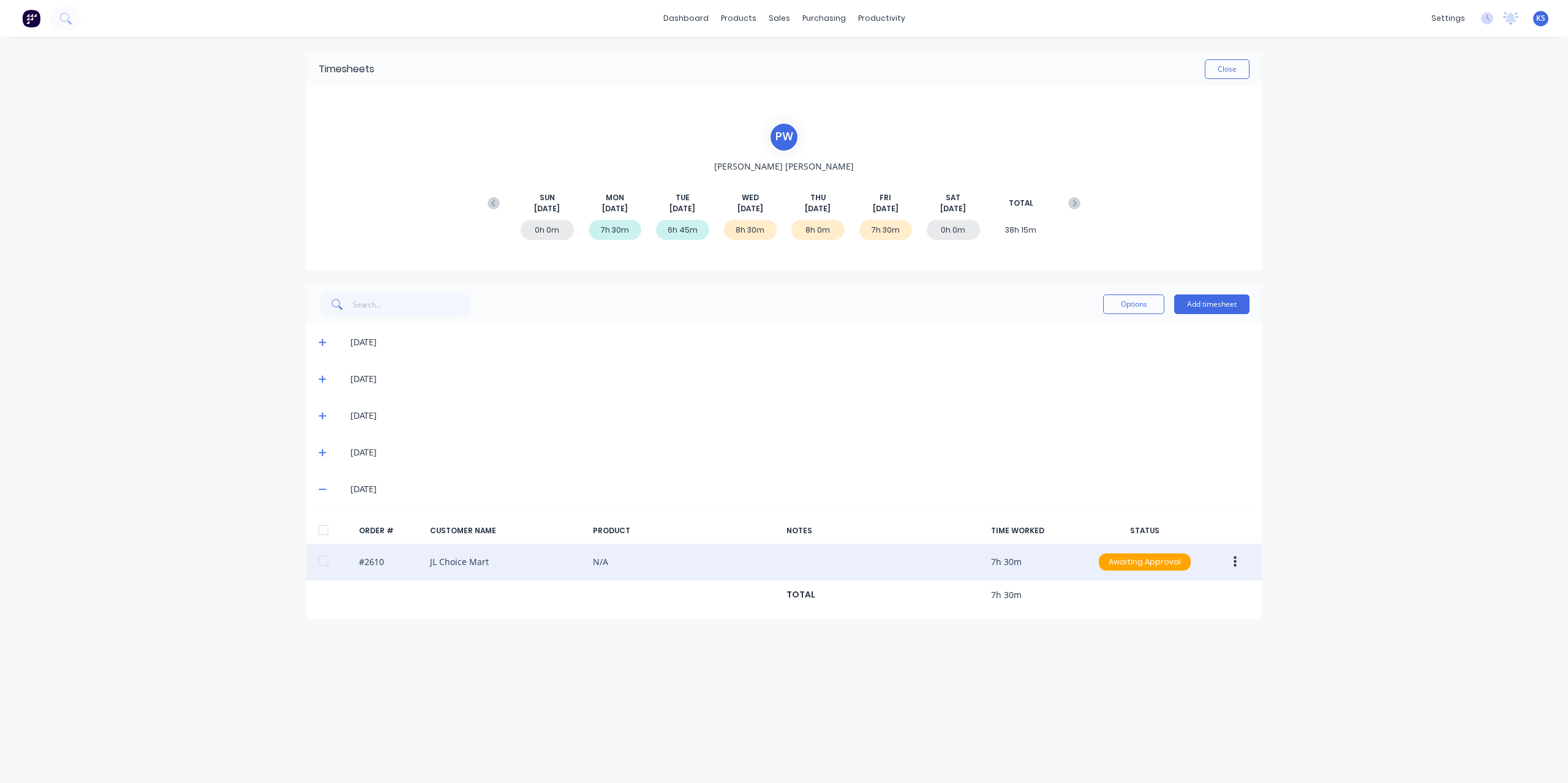
click at [338, 564] on div "#2610 JL Choice Mart N/A 7h 30m Awaiting Approval" at bounding box center [784, 562] width 956 height 38
click at [327, 560] on div at bounding box center [324, 561] width 25 height 25
click at [1237, 562] on button "button" at bounding box center [1235, 562] width 29 height 22
click at [1178, 593] on div "Approve" at bounding box center [1191, 594] width 94 height 18
click at [1236, 70] on button "Close" at bounding box center [1227, 70] width 45 height 20
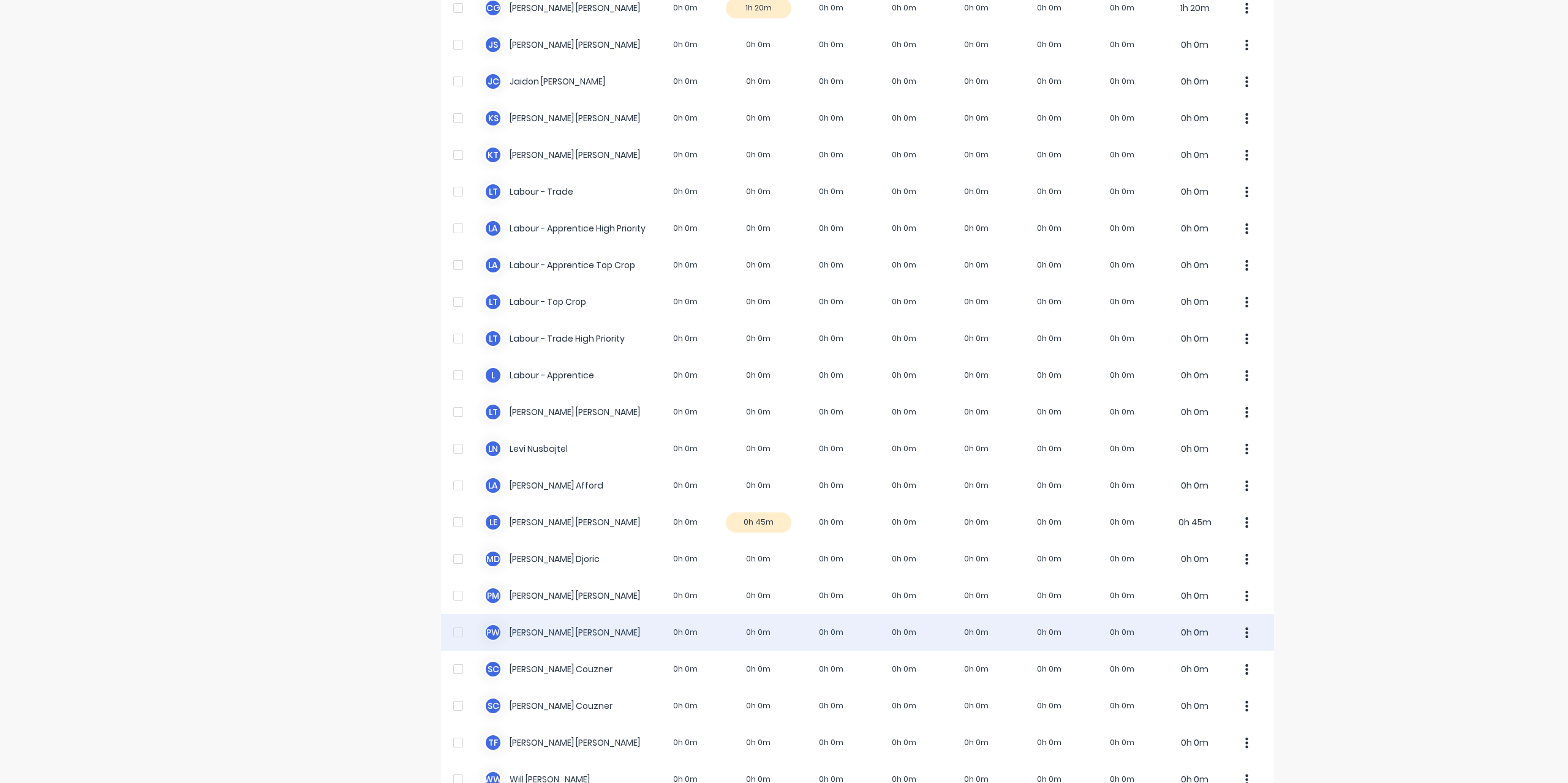
scroll to position [282, 0]
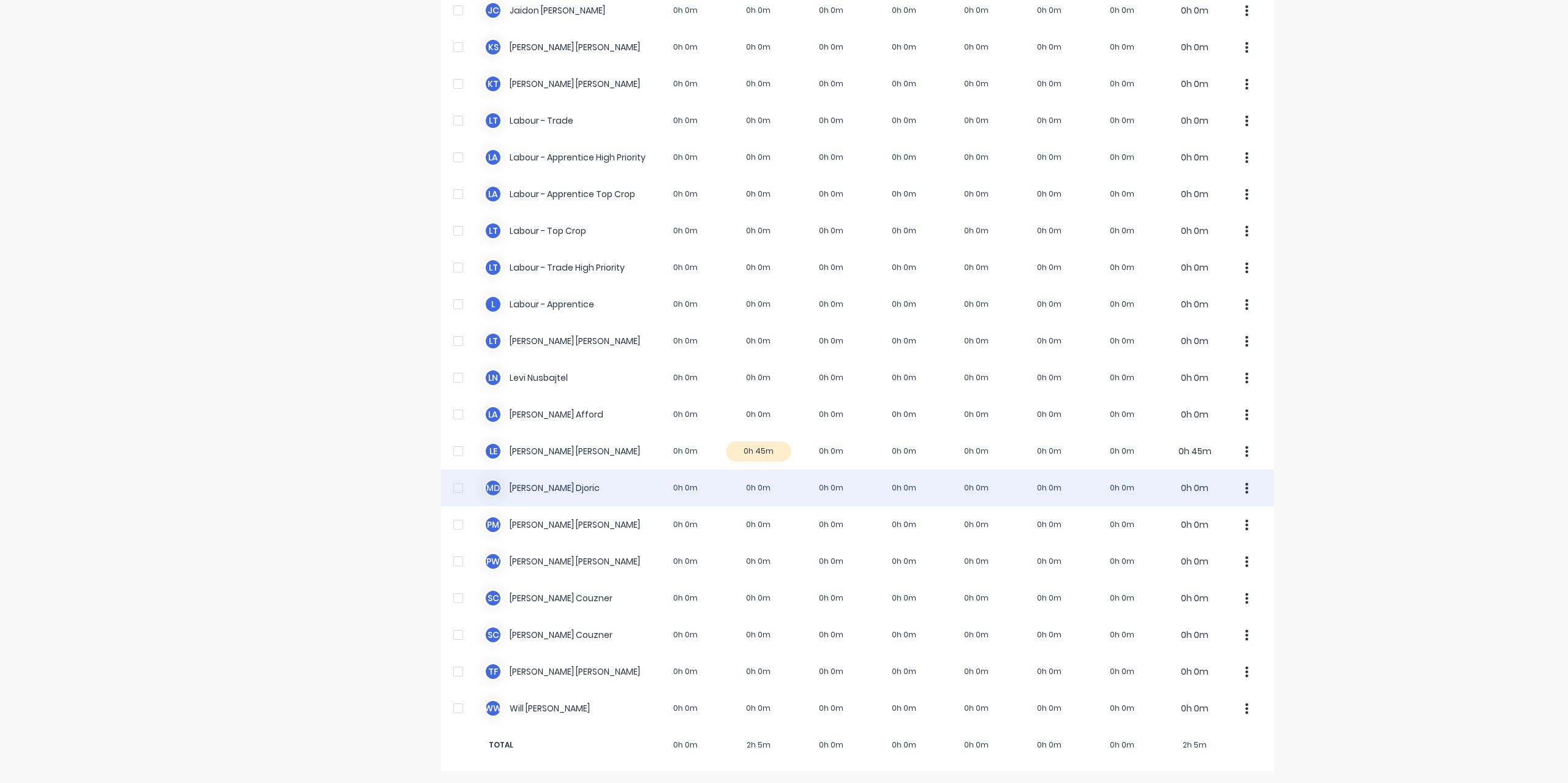
click at [551, 495] on div "M D [PERSON_NAME] 0h 0m 0h 0m 0h 0m 0h 0m 0h 0m 0h 0m 0h 0m 0h 0m" at bounding box center [858, 488] width 833 height 37
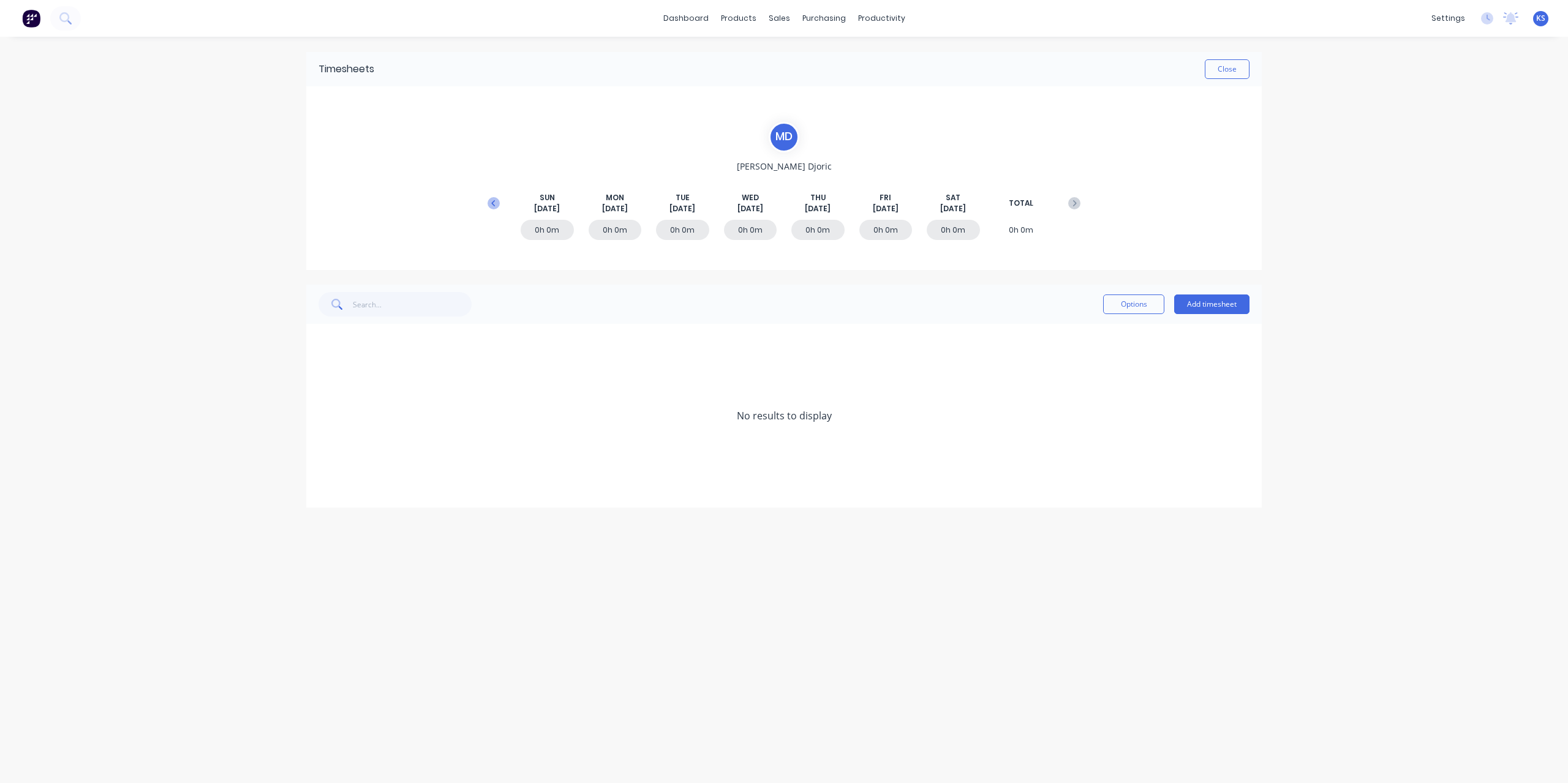
click at [490, 201] on icon at bounding box center [494, 203] width 12 height 12
click at [323, 490] on icon at bounding box center [322, 489] width 8 height 9
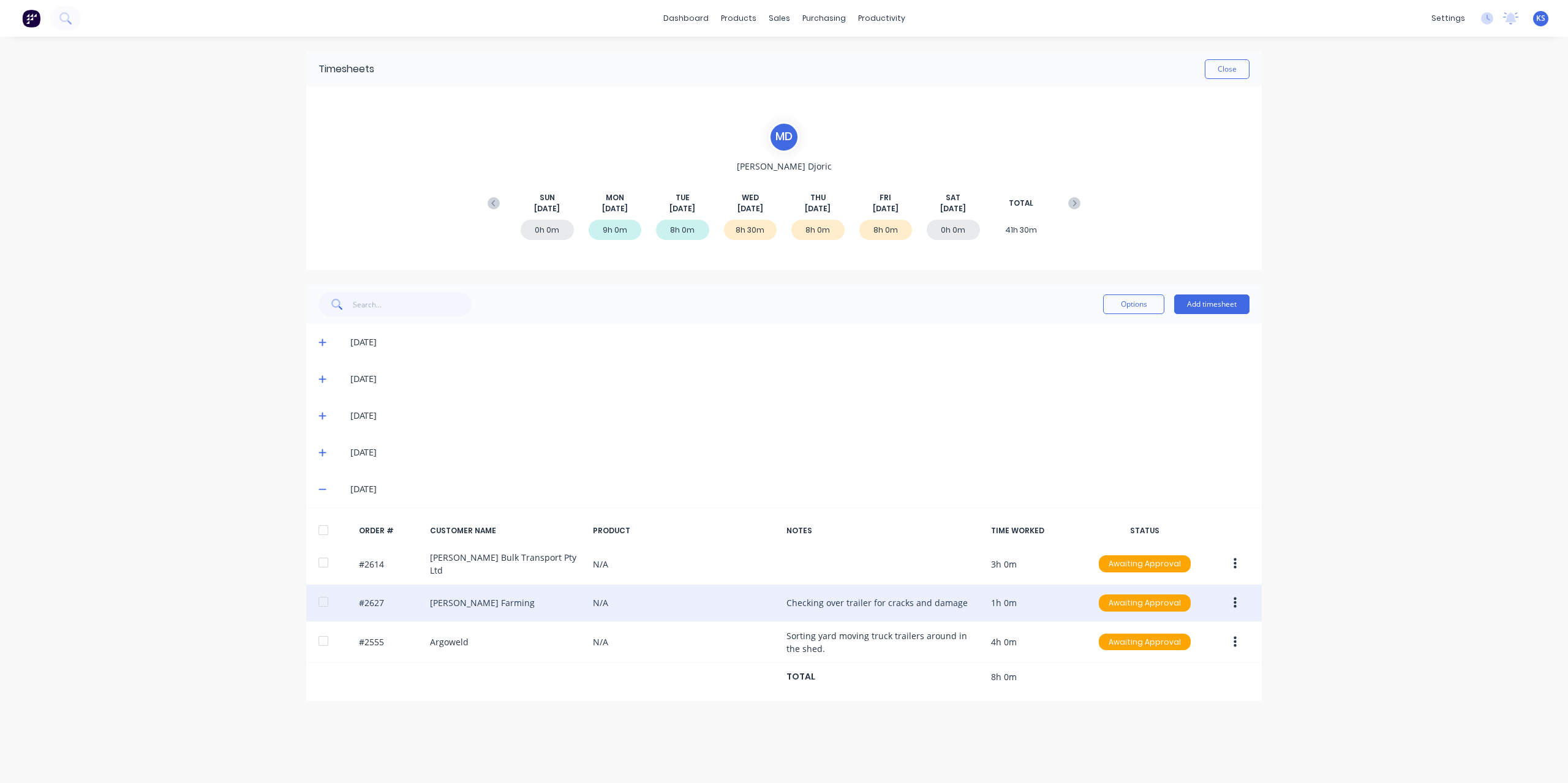
click at [316, 591] on div at bounding box center [324, 602] width 25 height 25
click at [1235, 597] on icon "button" at bounding box center [1234, 603] width 3 height 11
click at [1174, 630] on div "Approve" at bounding box center [1191, 635] width 94 height 18
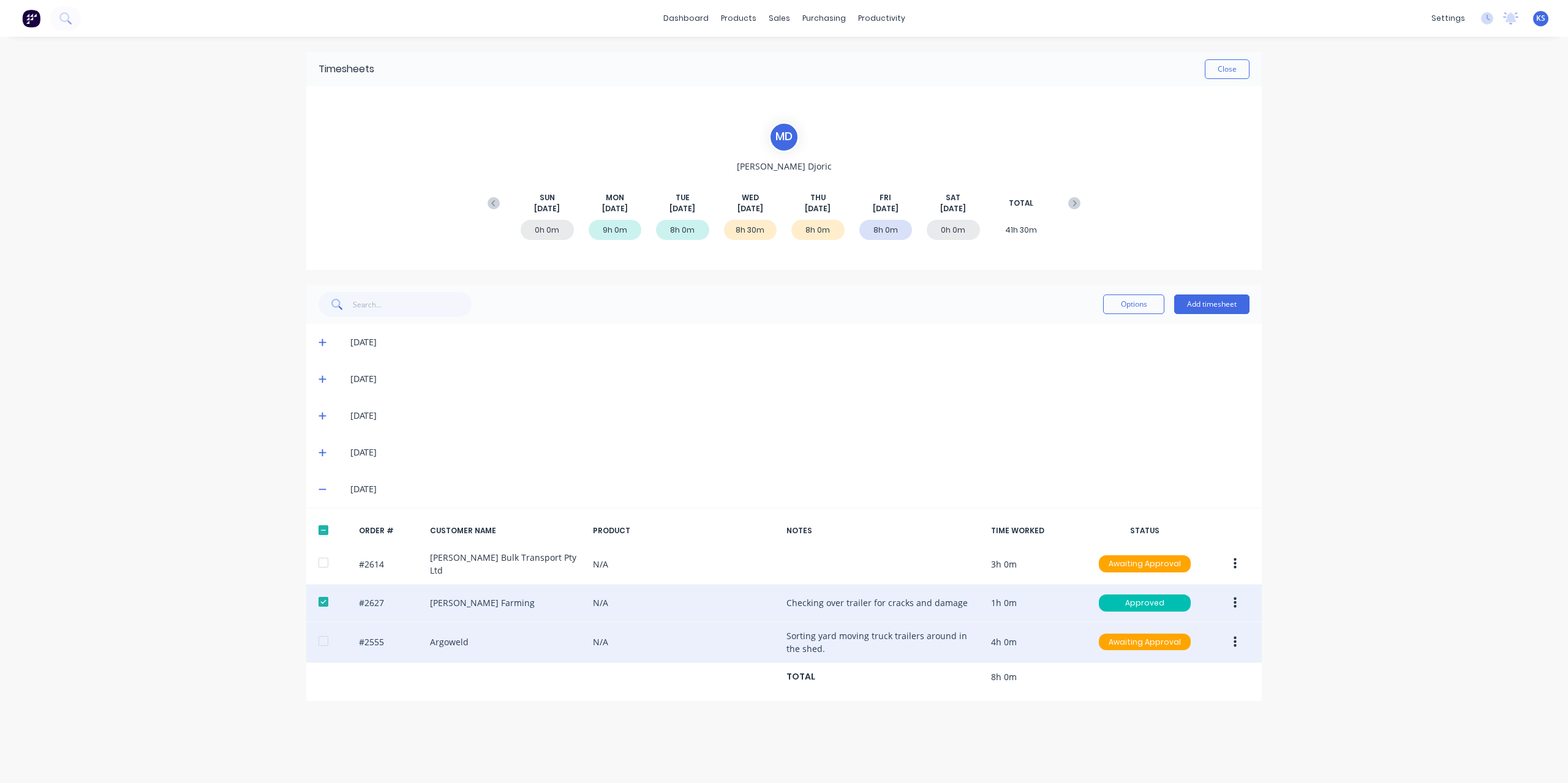
click at [322, 636] on div at bounding box center [324, 641] width 25 height 25
click at [1234, 635] on icon "button" at bounding box center [1234, 642] width 3 height 14
click at [1193, 673] on div "Approve" at bounding box center [1191, 674] width 94 height 18
click at [1227, 62] on button "Close" at bounding box center [1227, 70] width 45 height 20
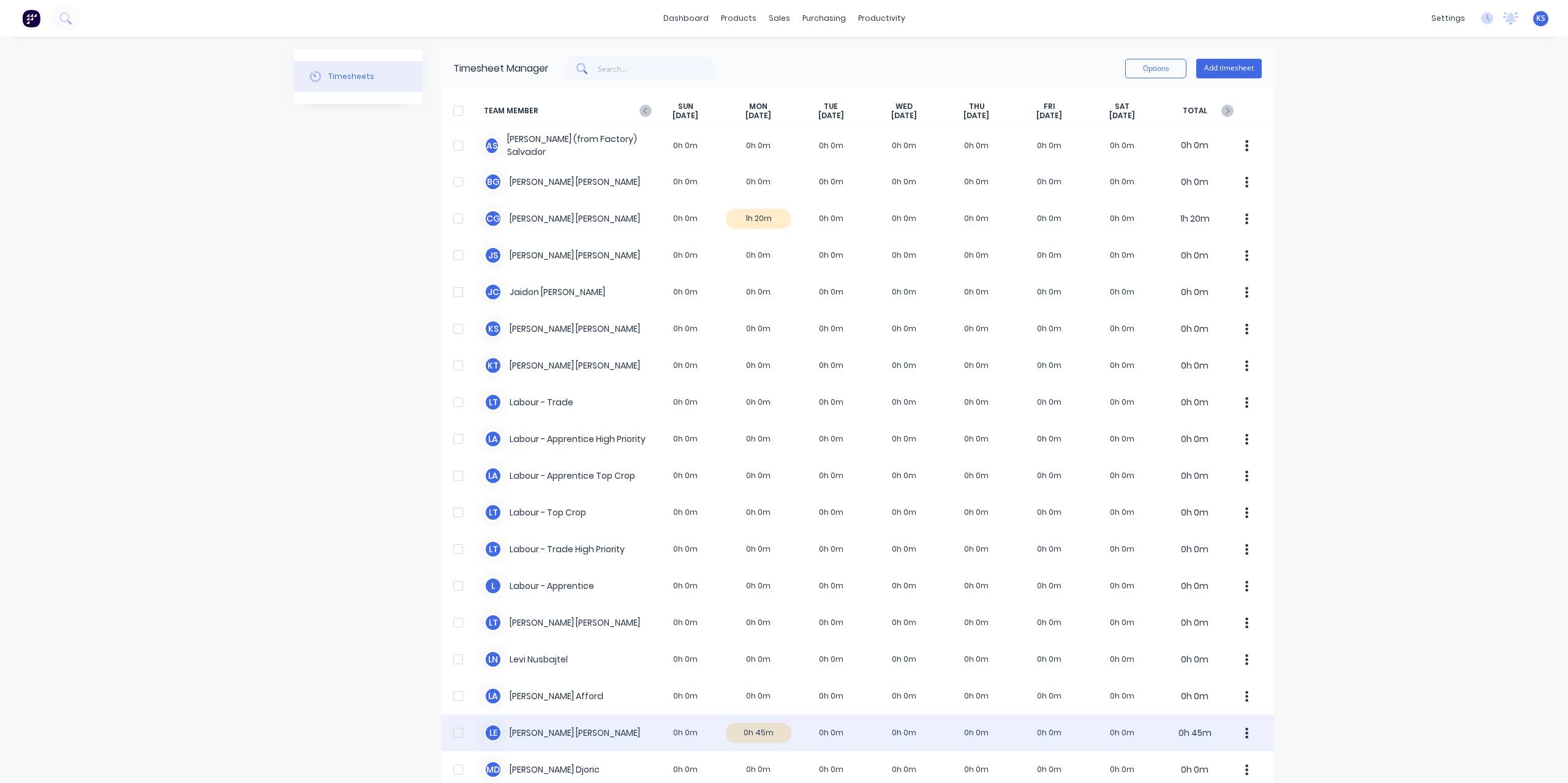
click at [532, 736] on div "L E [PERSON_NAME] 0h 0m 0h 45m 0h 0m 0h 0m 0h 0m 0h 0m 0h 0m 0h 45m" at bounding box center [858, 733] width 833 height 37
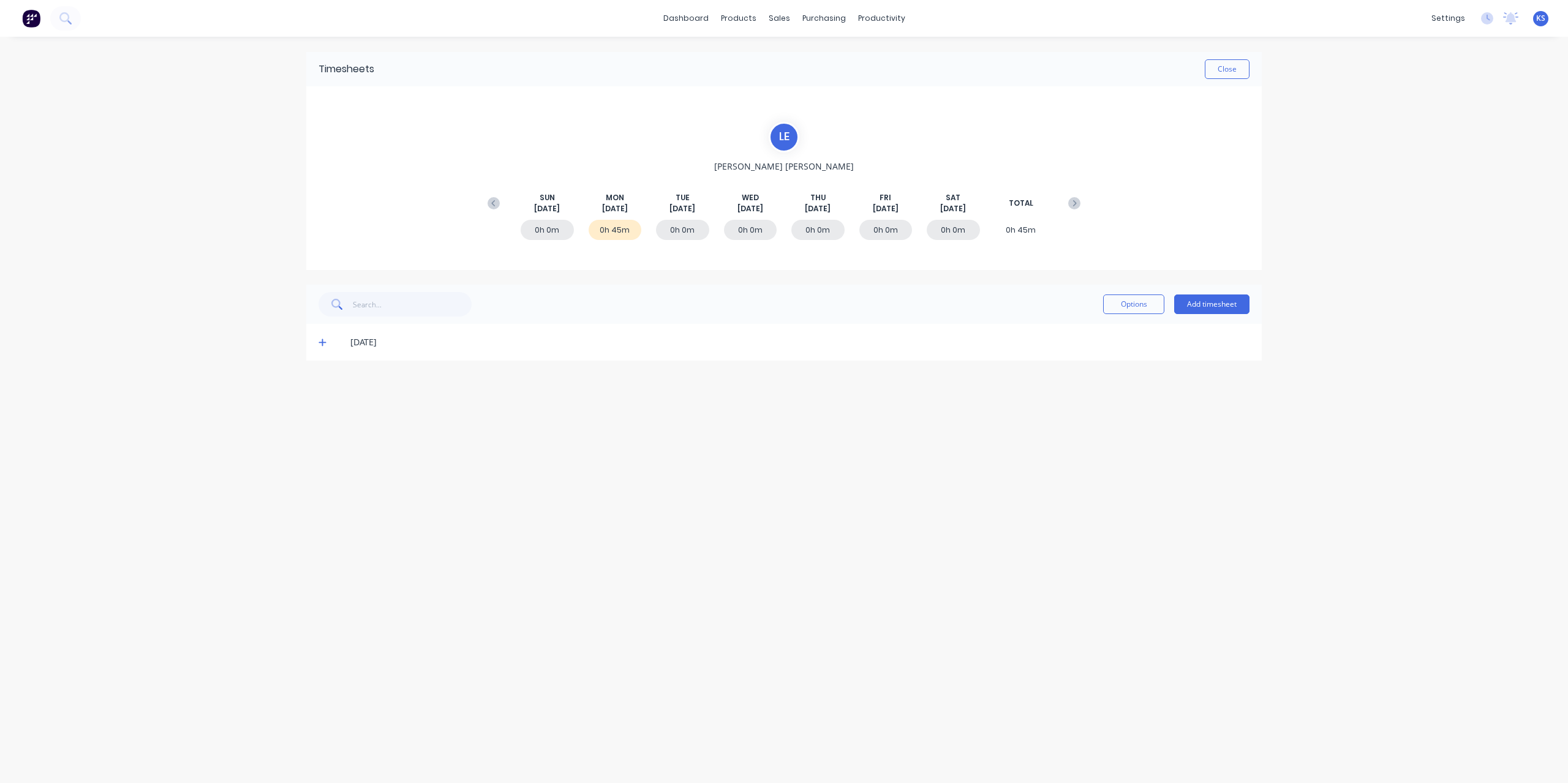
click at [322, 343] on icon at bounding box center [322, 343] width 7 height 7
click at [487, 197] on icon at bounding box center [494, 203] width 12 height 12
click at [320, 485] on icon at bounding box center [322, 489] width 8 height 9
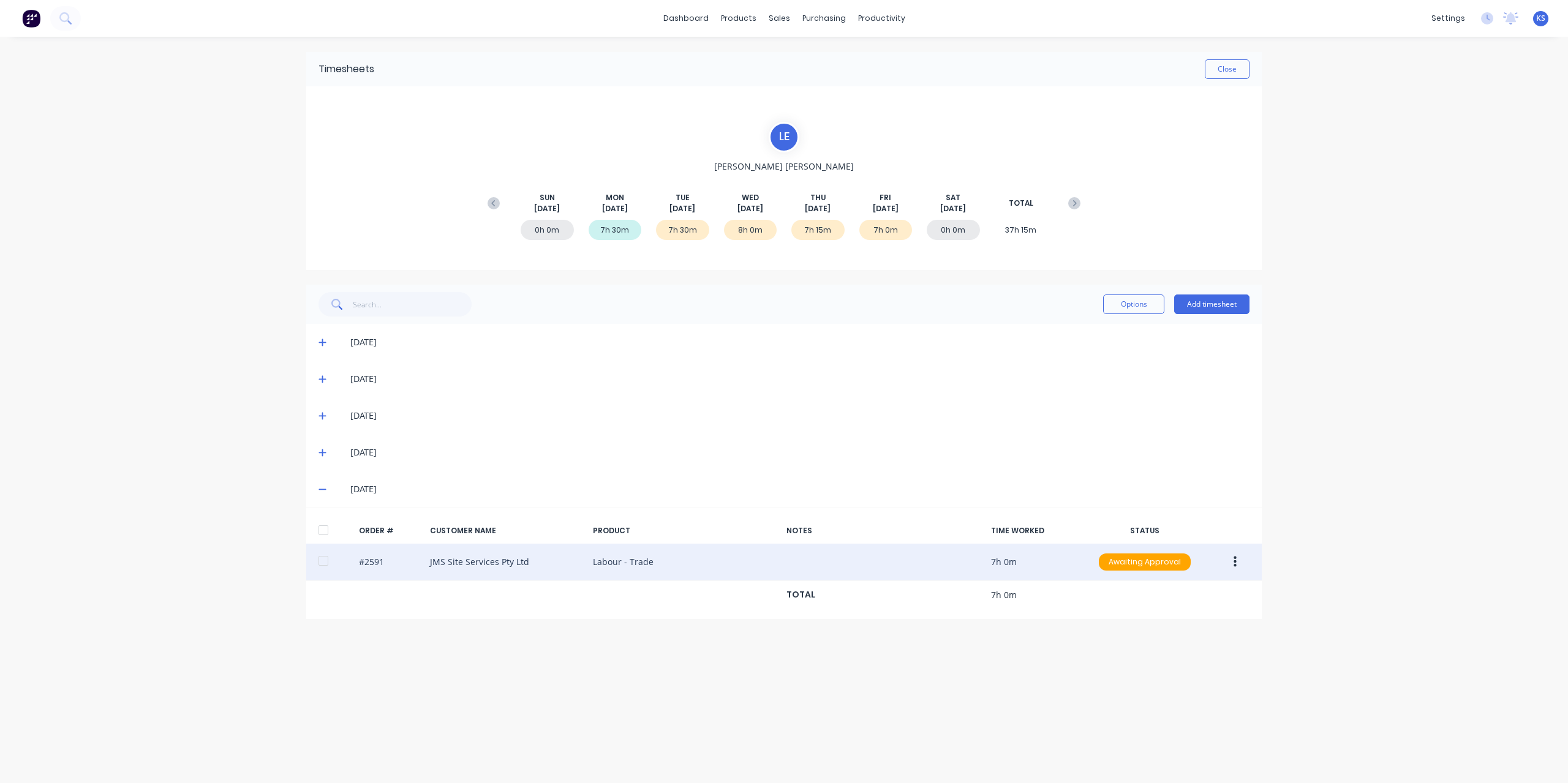
click at [322, 559] on div at bounding box center [324, 561] width 25 height 25
click at [1242, 566] on button "button" at bounding box center [1235, 562] width 29 height 22
click at [1176, 586] on div "Approve" at bounding box center [1191, 594] width 94 height 18
click at [1239, 73] on button "Close" at bounding box center [1227, 70] width 45 height 20
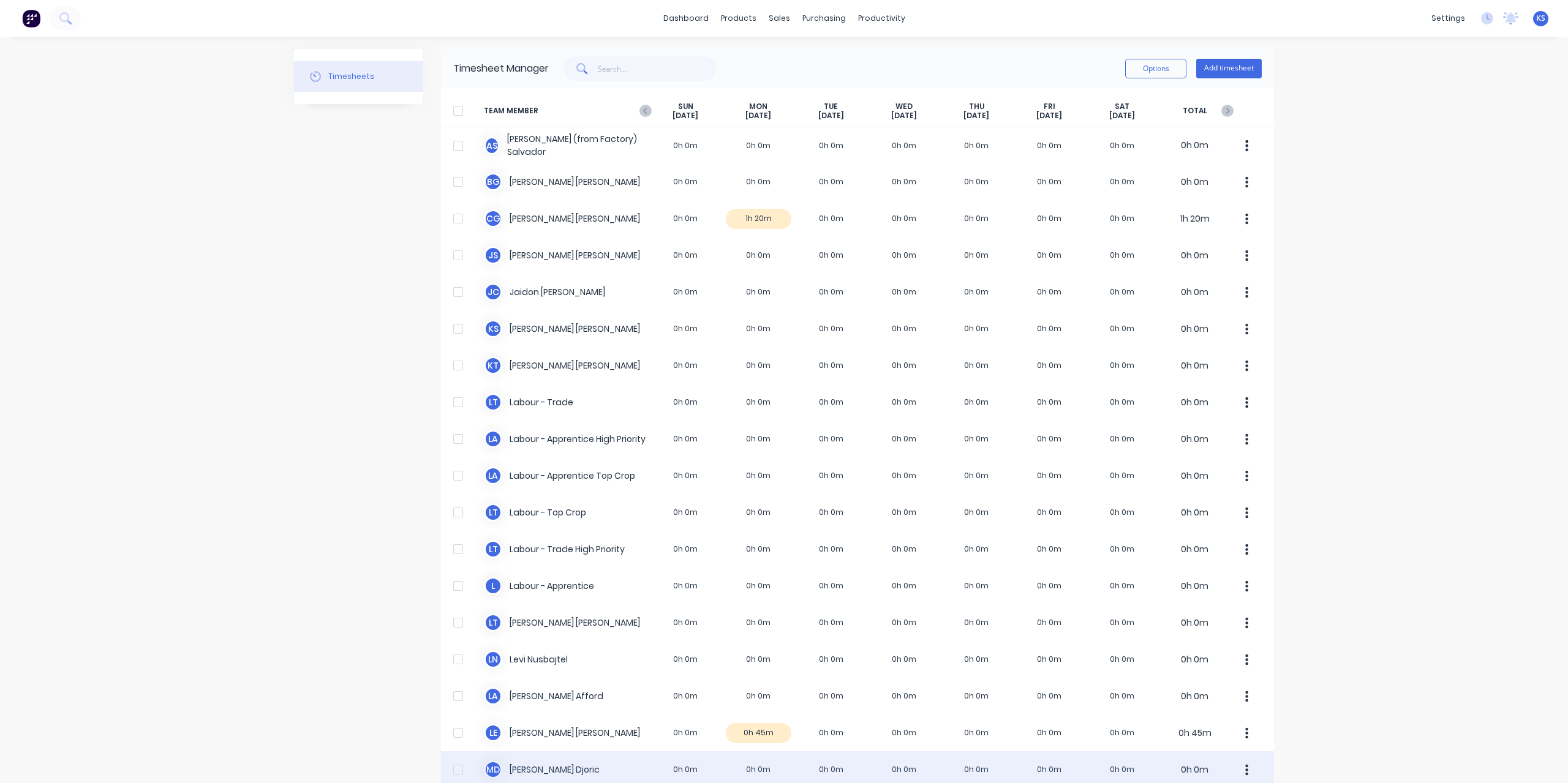
scroll to position [282, 0]
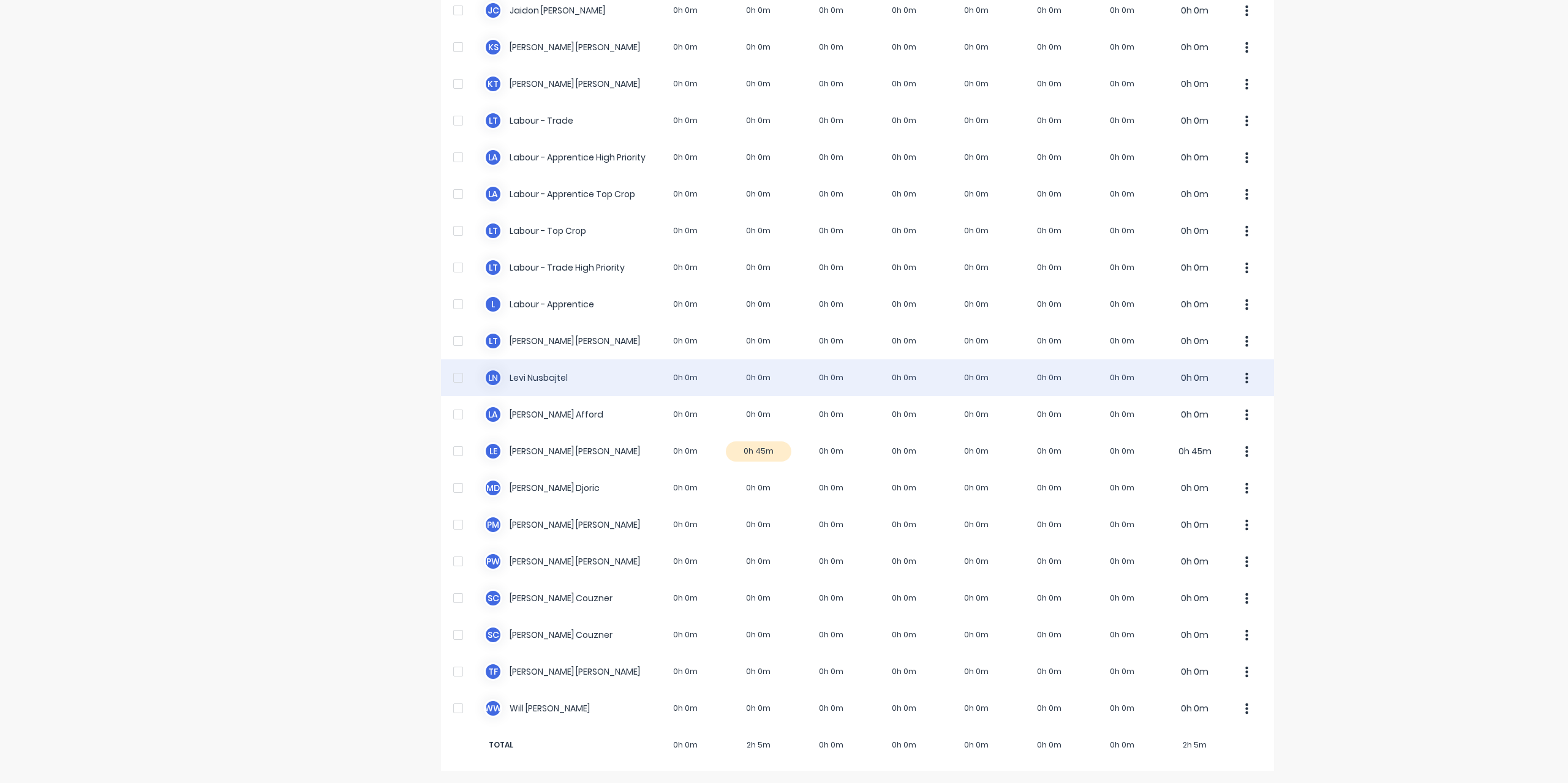
click at [518, 383] on div "[PERSON_NAME] Nusbajtel 0h 0m 0h 0m 0h 0m 0h 0m 0h 0m 0h 0m 0h 0m 0h 0m" at bounding box center [858, 378] width 833 height 37
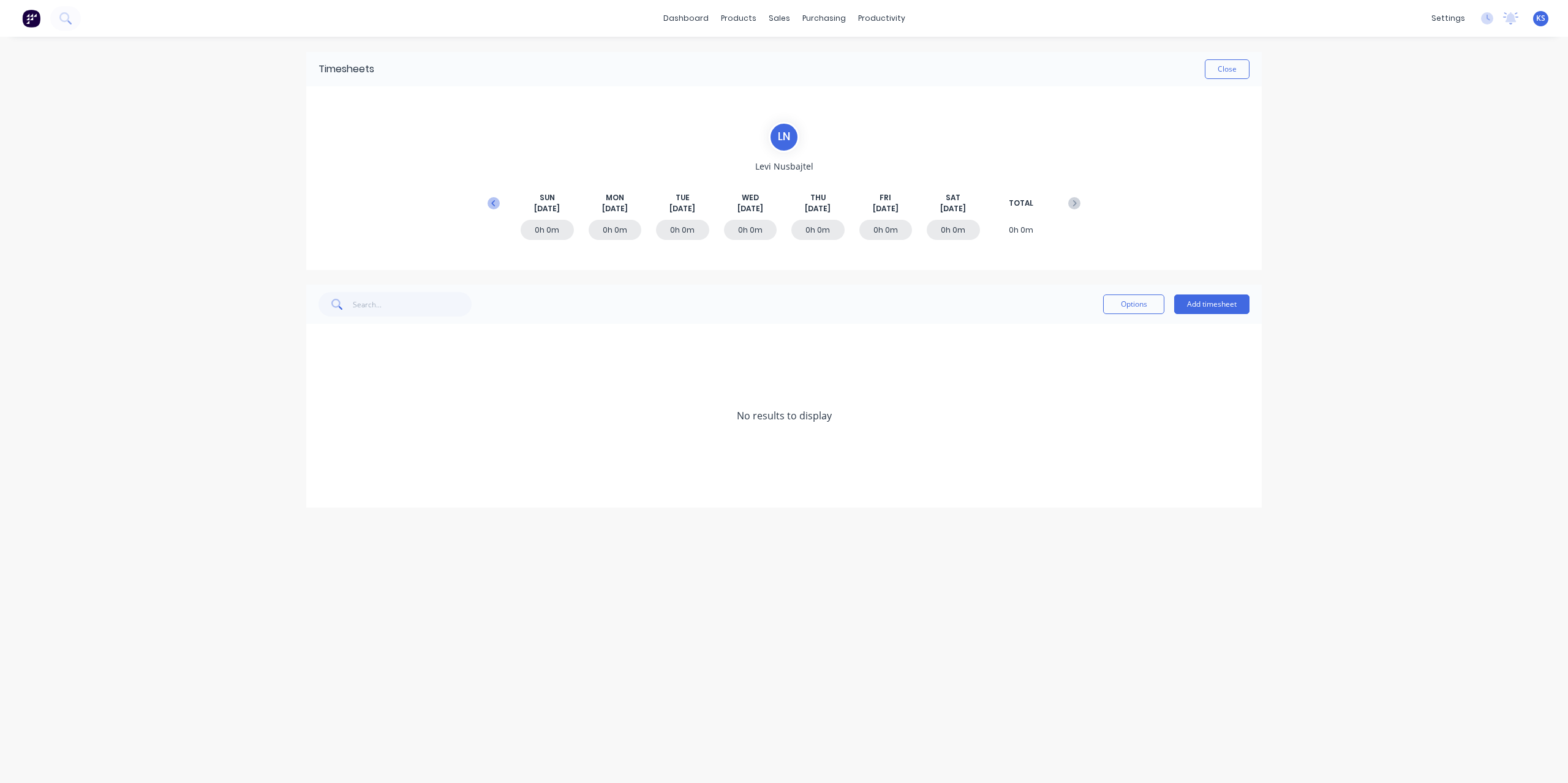
click at [497, 202] on icon at bounding box center [494, 203] width 12 height 12
click at [321, 488] on icon at bounding box center [322, 489] width 8 height 9
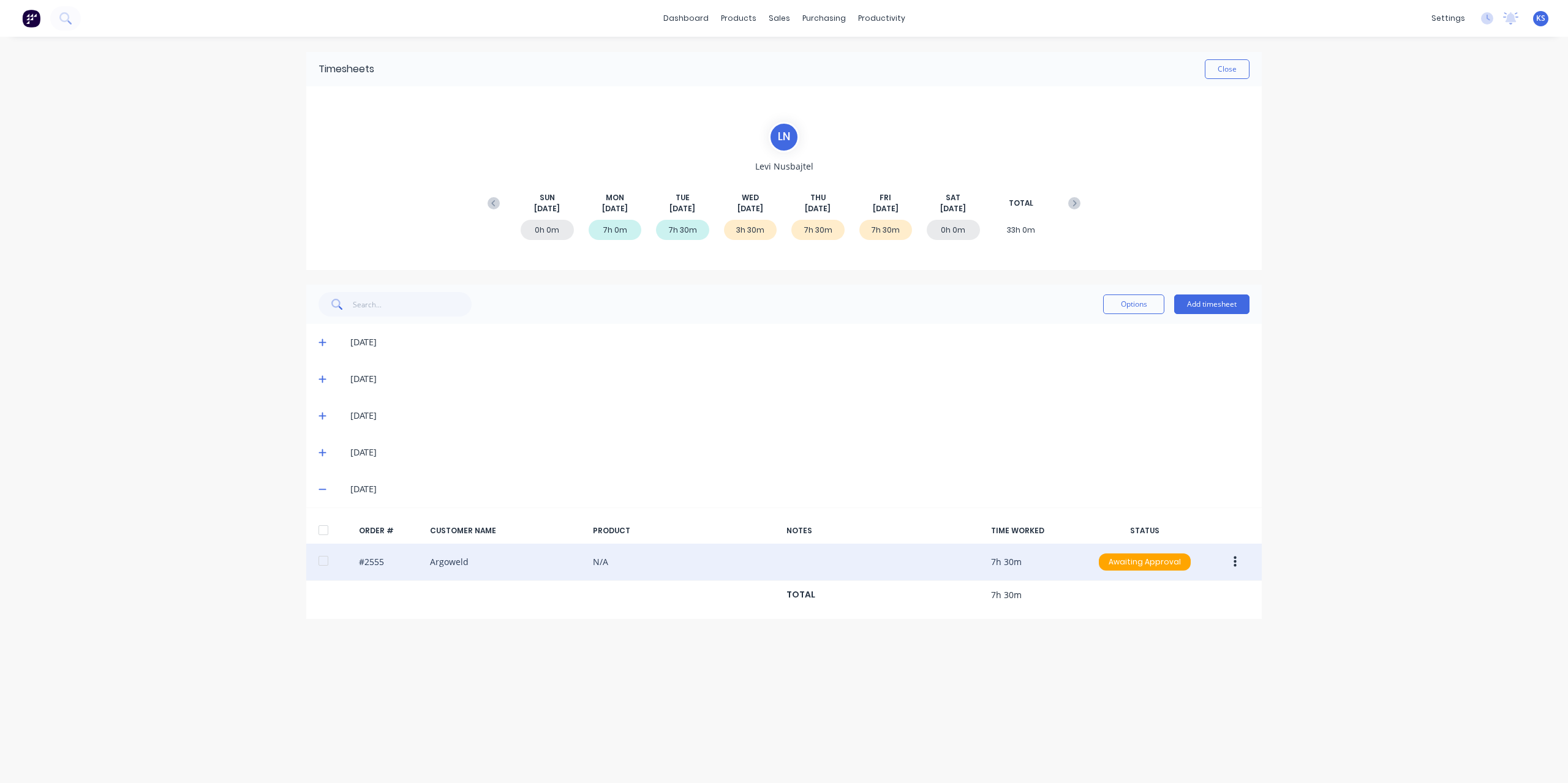
click at [1241, 563] on button "button" at bounding box center [1235, 562] width 29 height 22
click at [1176, 641] on div "Edit" at bounding box center [1191, 643] width 94 height 18
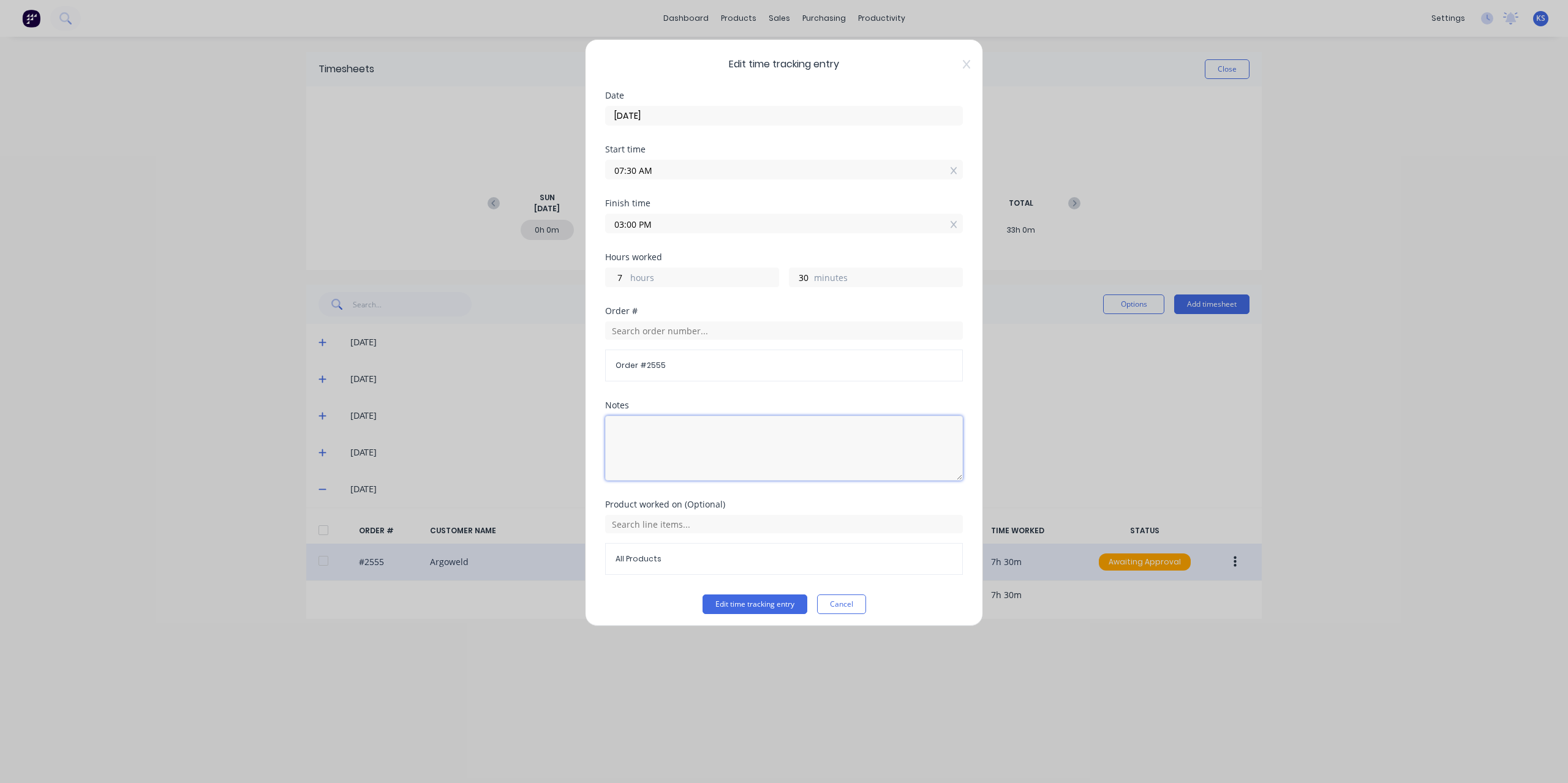
click at [740, 442] on textarea at bounding box center [783, 448] width 358 height 65
type textarea "Welding Screens BBQ cooking for monthly lunch folding Sheet for In/Out Board wo…"
click at [729, 600] on button "Edit time tracking entry" at bounding box center [755, 604] width 105 height 20
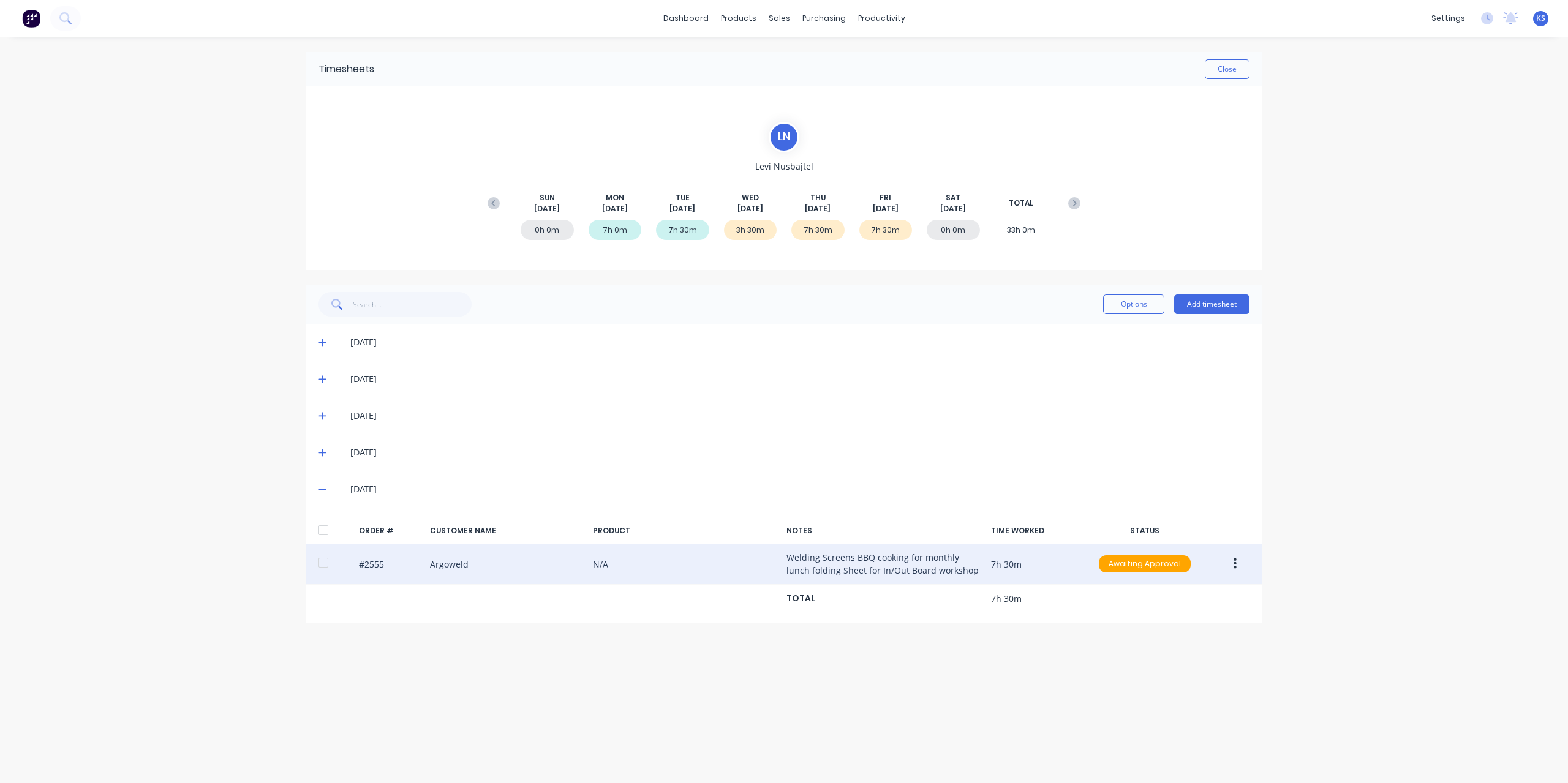
click at [1241, 560] on button "button" at bounding box center [1235, 564] width 29 height 22
click at [1188, 594] on div "Approve" at bounding box center [1191, 595] width 94 height 18
click at [1219, 66] on button "Close" at bounding box center [1227, 70] width 45 height 20
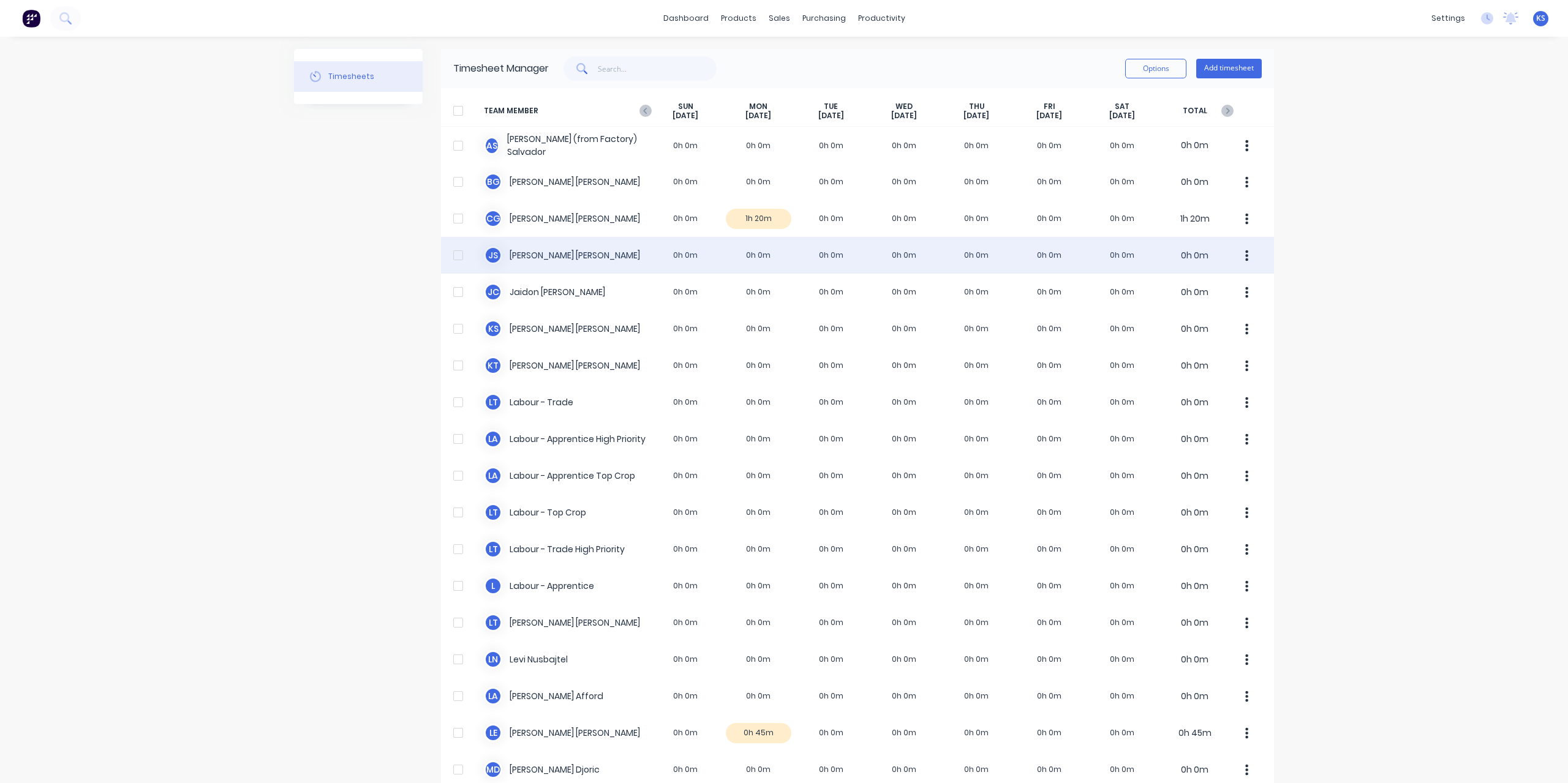
click at [553, 248] on div "J S [PERSON_NAME] 0h 0m 0h 0m 0h 0m 0h 0m 0h 0m 0h 0m 0h 0m 0h 0m" at bounding box center [858, 255] width 833 height 37
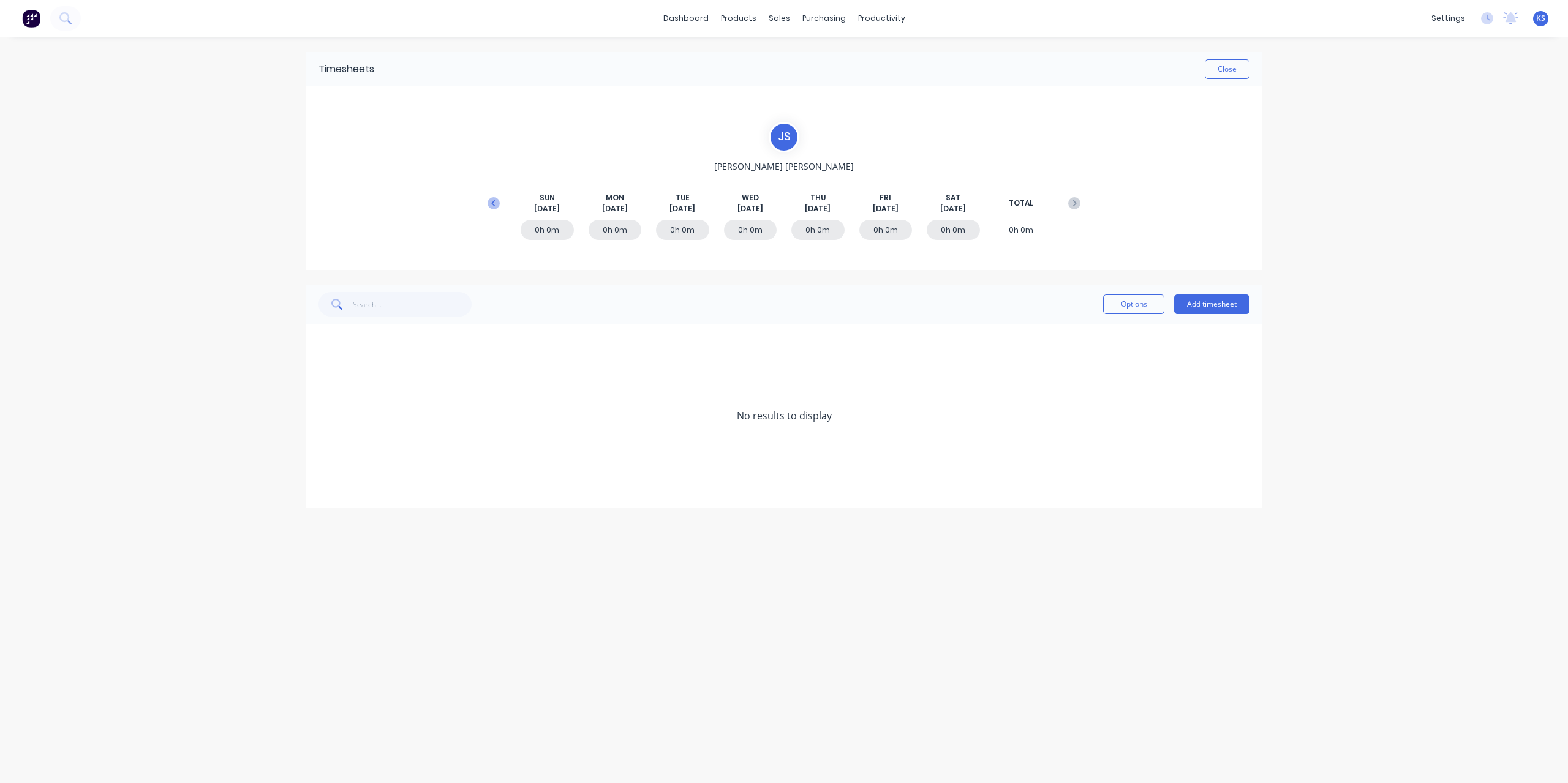
click at [495, 200] on icon at bounding box center [494, 203] width 12 height 12
click at [322, 488] on icon at bounding box center [322, 490] width 7 height 7
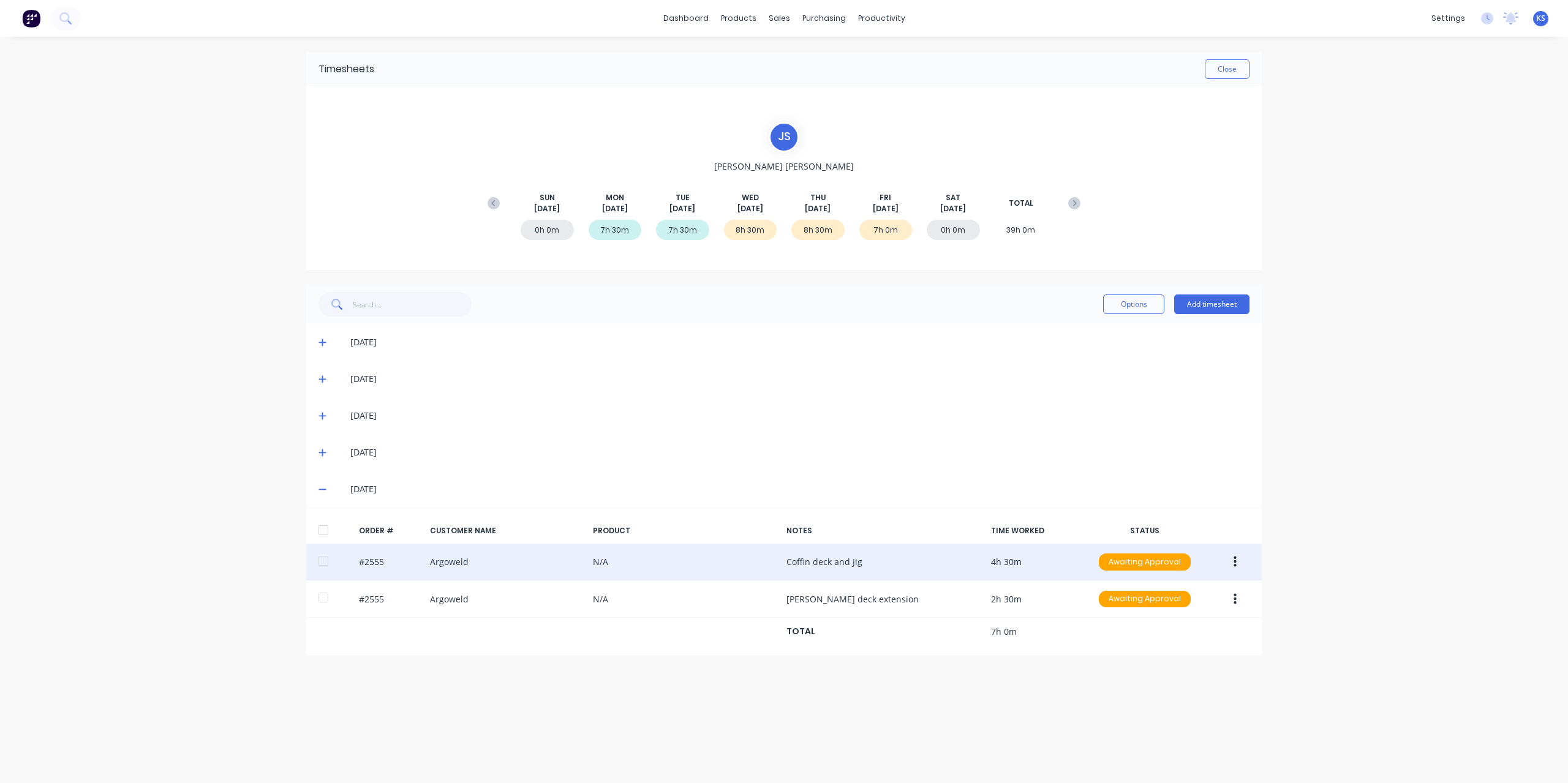
click at [318, 561] on div at bounding box center [324, 561] width 25 height 25
click at [1234, 562] on icon "button" at bounding box center [1234, 562] width 3 height 11
click at [1191, 590] on div "Approve" at bounding box center [1191, 594] width 94 height 18
click at [1225, 73] on button "Close" at bounding box center [1227, 70] width 45 height 20
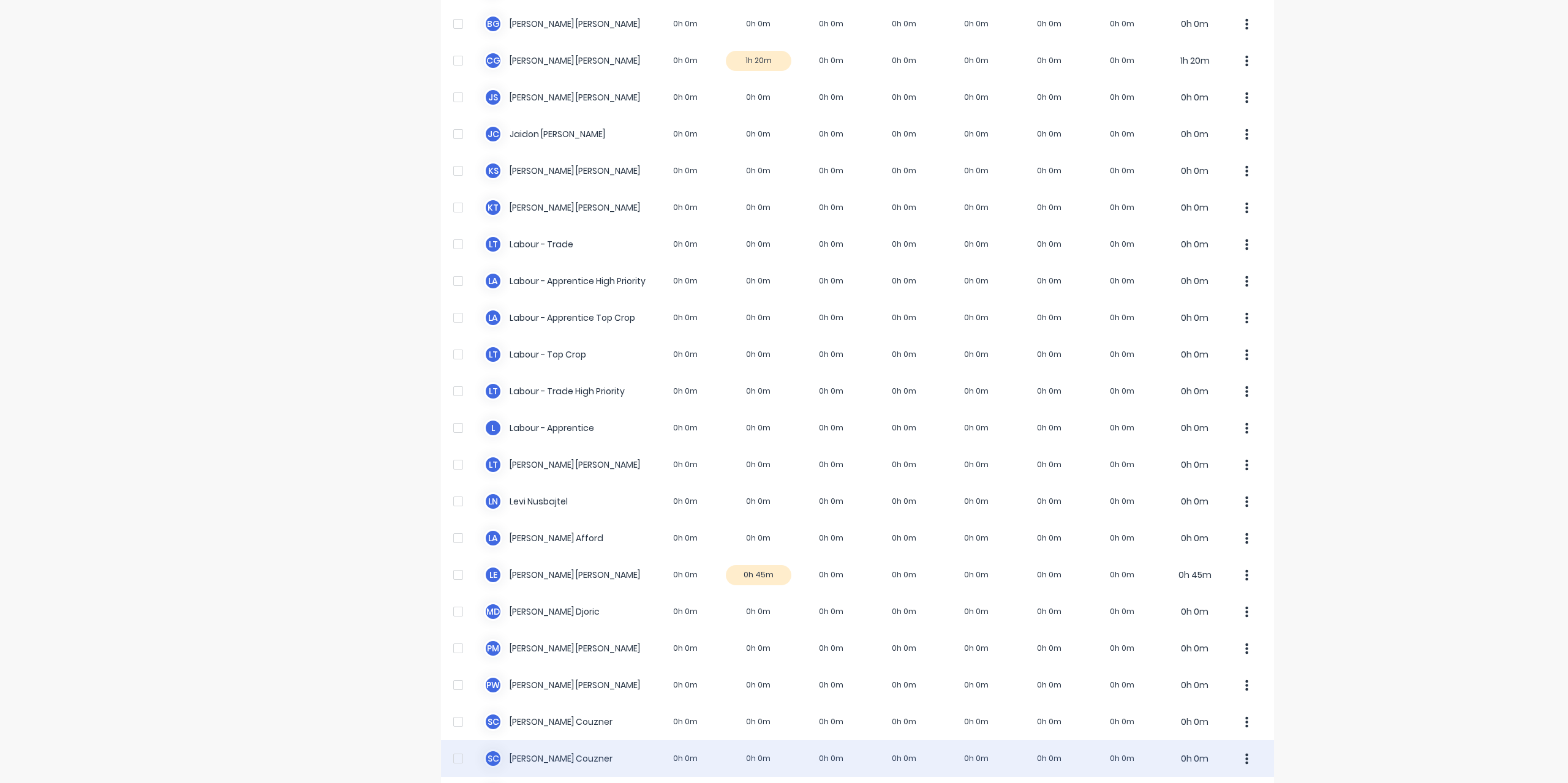
scroll to position [282, 0]
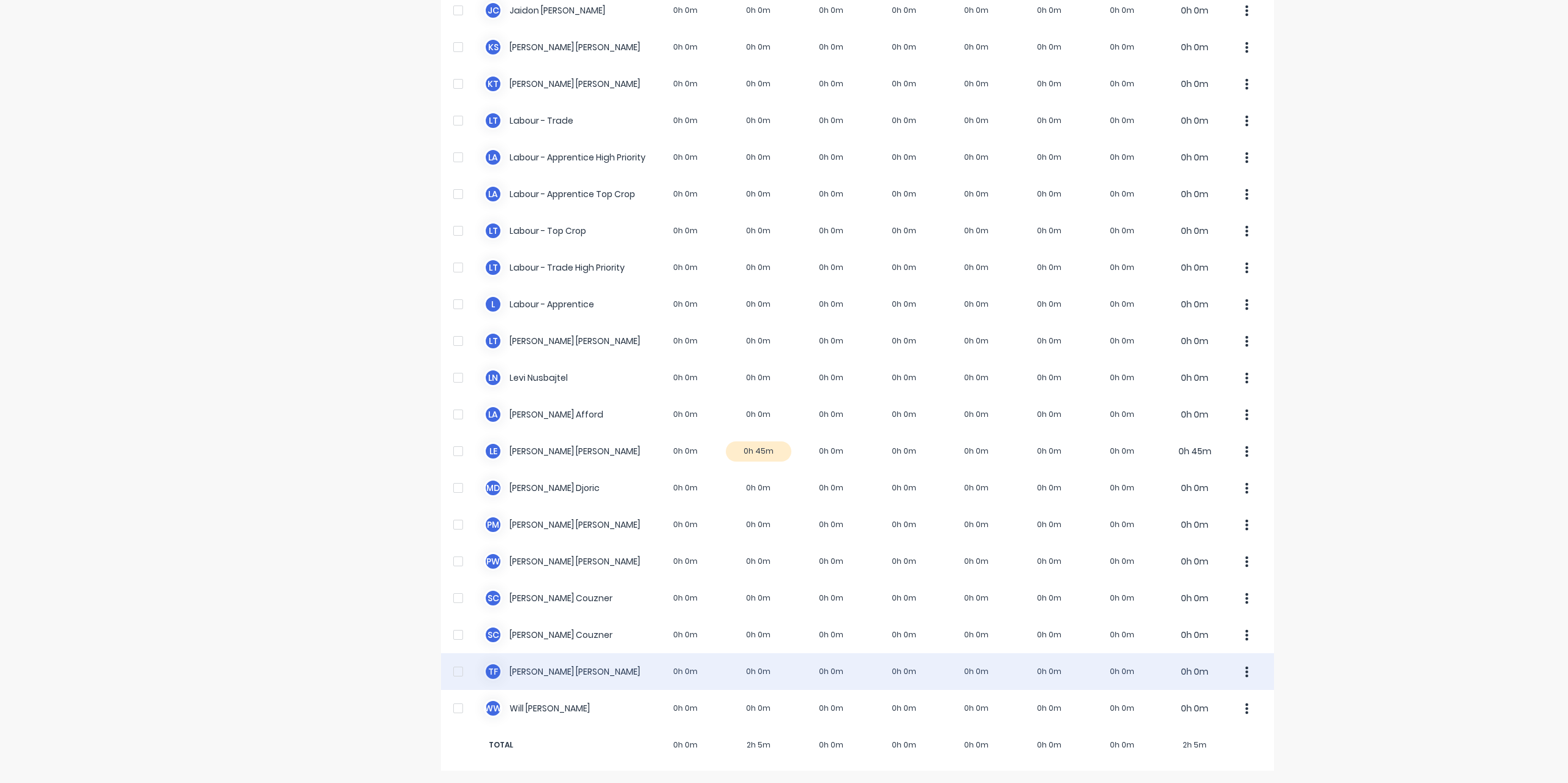
click at [537, 676] on div "T F [PERSON_NAME] 0h 0m 0h 0m 0h 0m 0h 0m 0h 0m 0h 0m 0h 0m 0h 0m" at bounding box center [858, 672] width 833 height 37
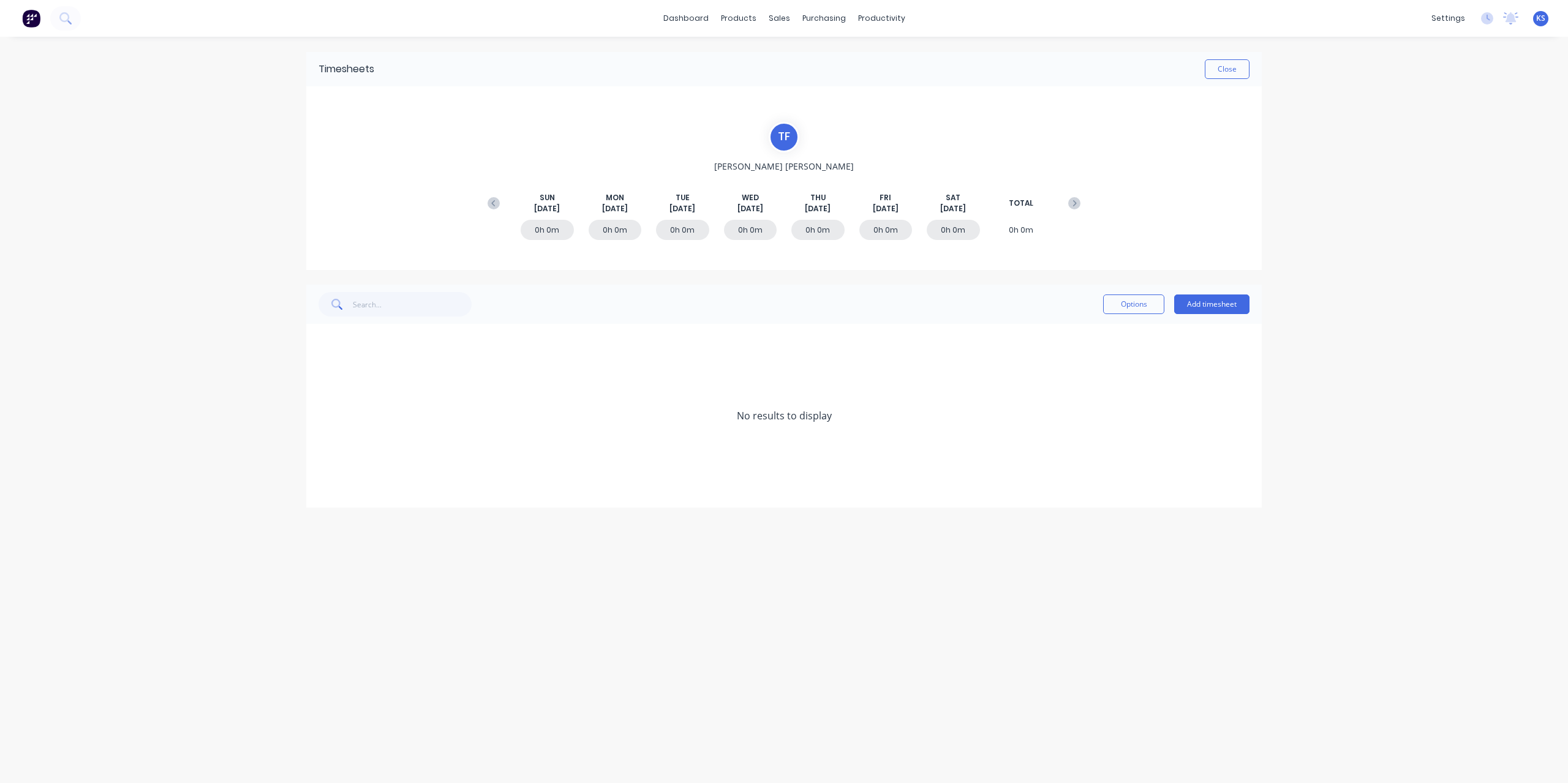
click at [490, 193] on div "[DATE] [DATE] [DATE] [DATE] [DATE] [DATE] [DATE] TOTAL" at bounding box center [783, 204] width 605 height 22
click at [490, 197] on icon at bounding box center [494, 203] width 12 height 12
click at [322, 493] on span at bounding box center [325, 489] width 12 height 12
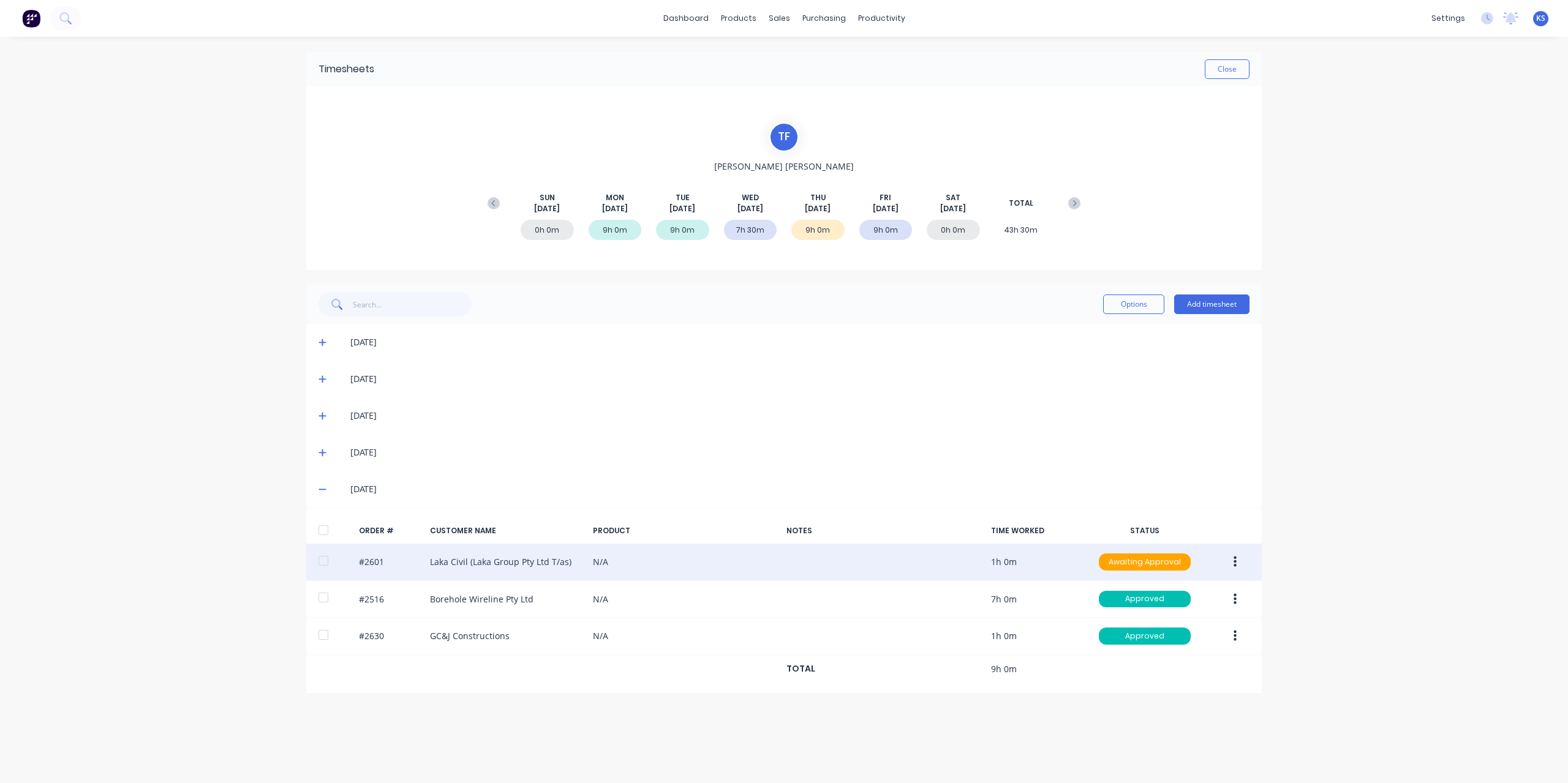
click at [320, 555] on div at bounding box center [324, 561] width 25 height 25
click at [1236, 565] on icon "button" at bounding box center [1234, 562] width 3 height 11
click at [1183, 590] on div "Approve" at bounding box center [1191, 594] width 94 height 18
click at [1232, 71] on button "Close" at bounding box center [1227, 70] width 45 height 20
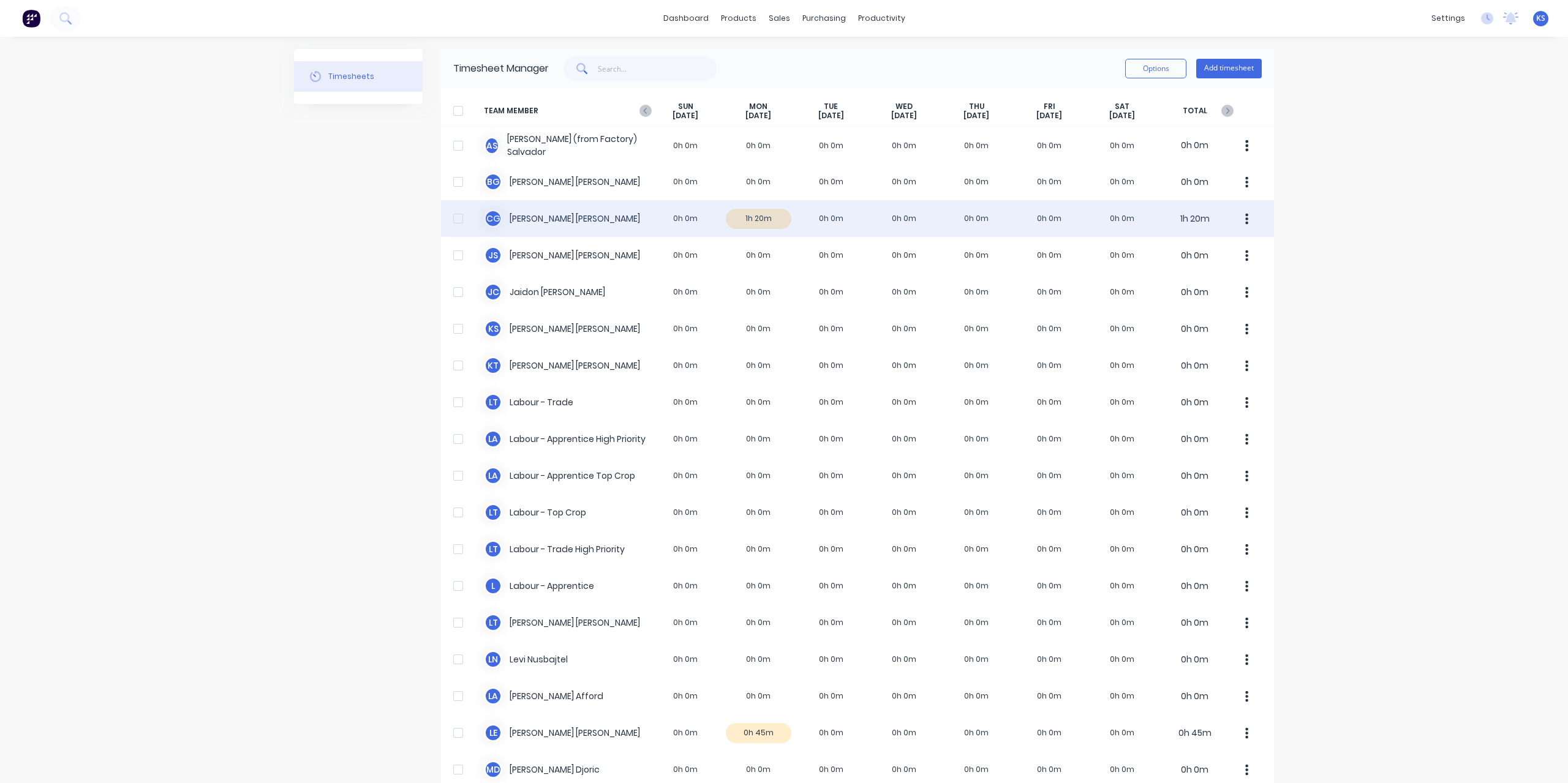
click at [503, 224] on div "C G [PERSON_NAME] 0h 0m 1h 20m 0h 0m 0h 0m 0h 0m 0h 0m 0h 0m 1h 20m" at bounding box center [858, 218] width 833 height 37
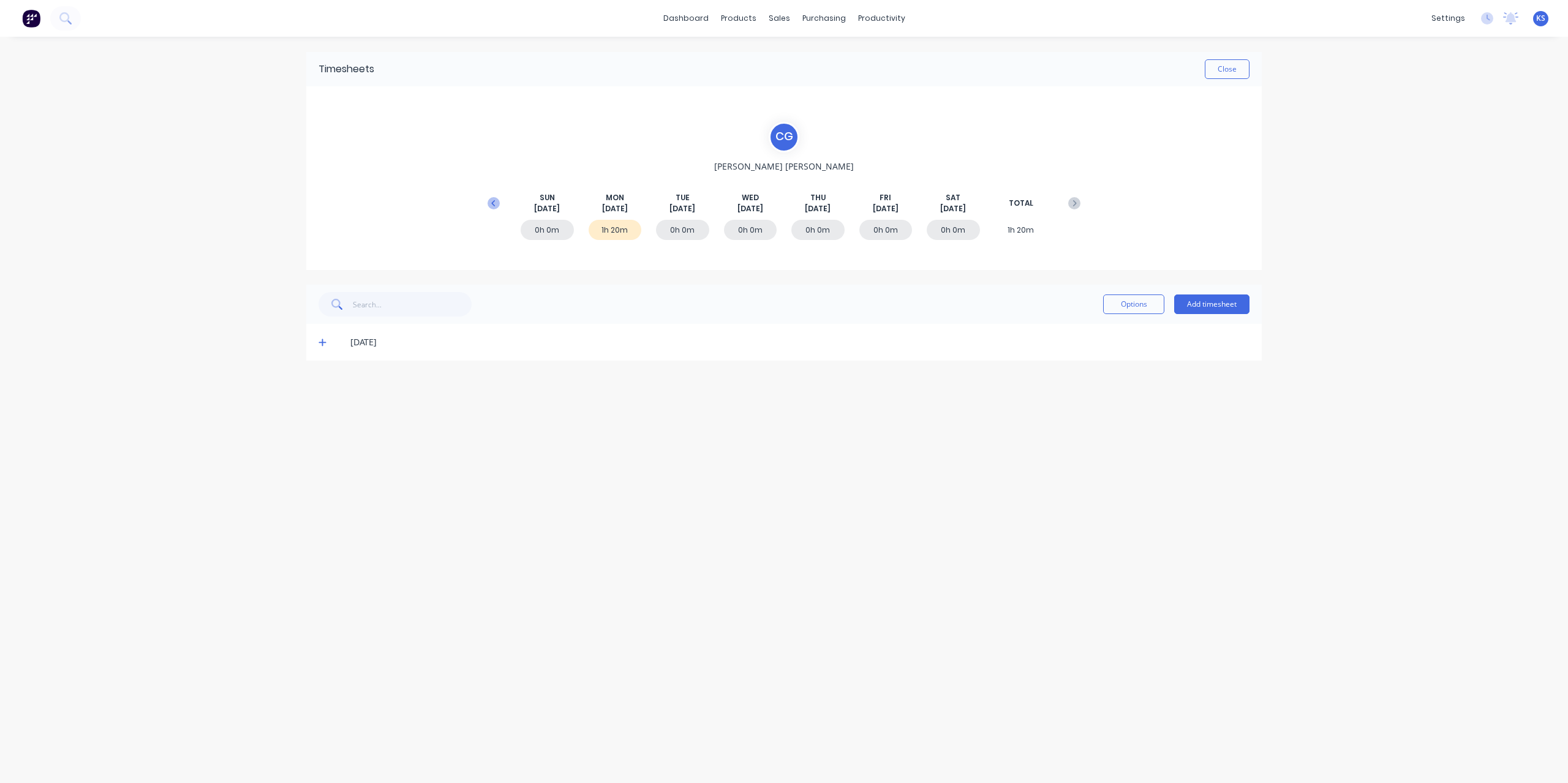
click at [495, 204] on icon at bounding box center [494, 203] width 12 height 12
click at [321, 485] on icon at bounding box center [322, 489] width 8 height 9
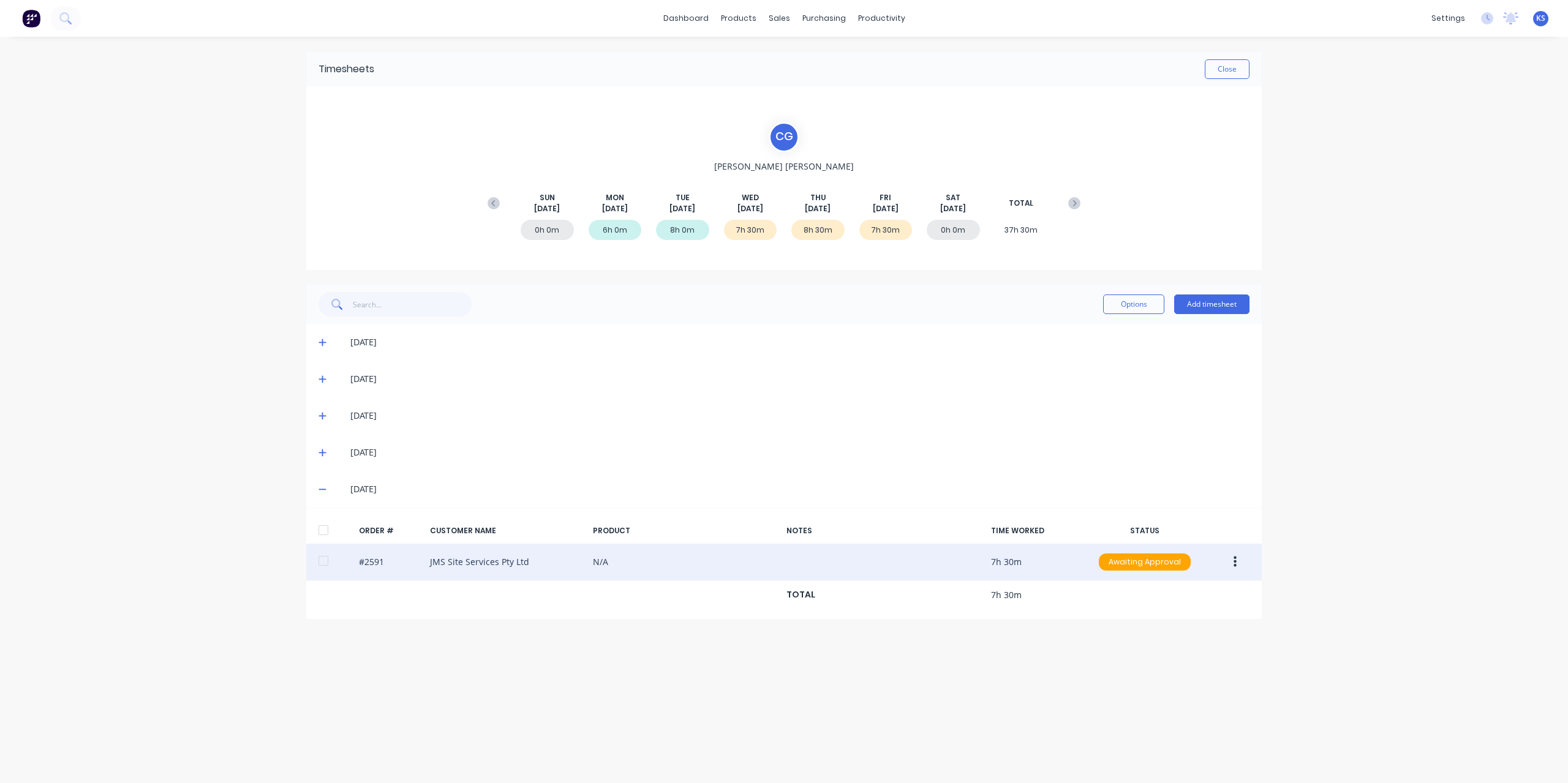
click at [321, 563] on div at bounding box center [324, 561] width 25 height 25
click at [1241, 555] on button "button" at bounding box center [1235, 562] width 29 height 22
click at [1146, 594] on div "Approve" at bounding box center [1191, 594] width 94 height 18
click at [1246, 70] on button "Close" at bounding box center [1227, 70] width 45 height 20
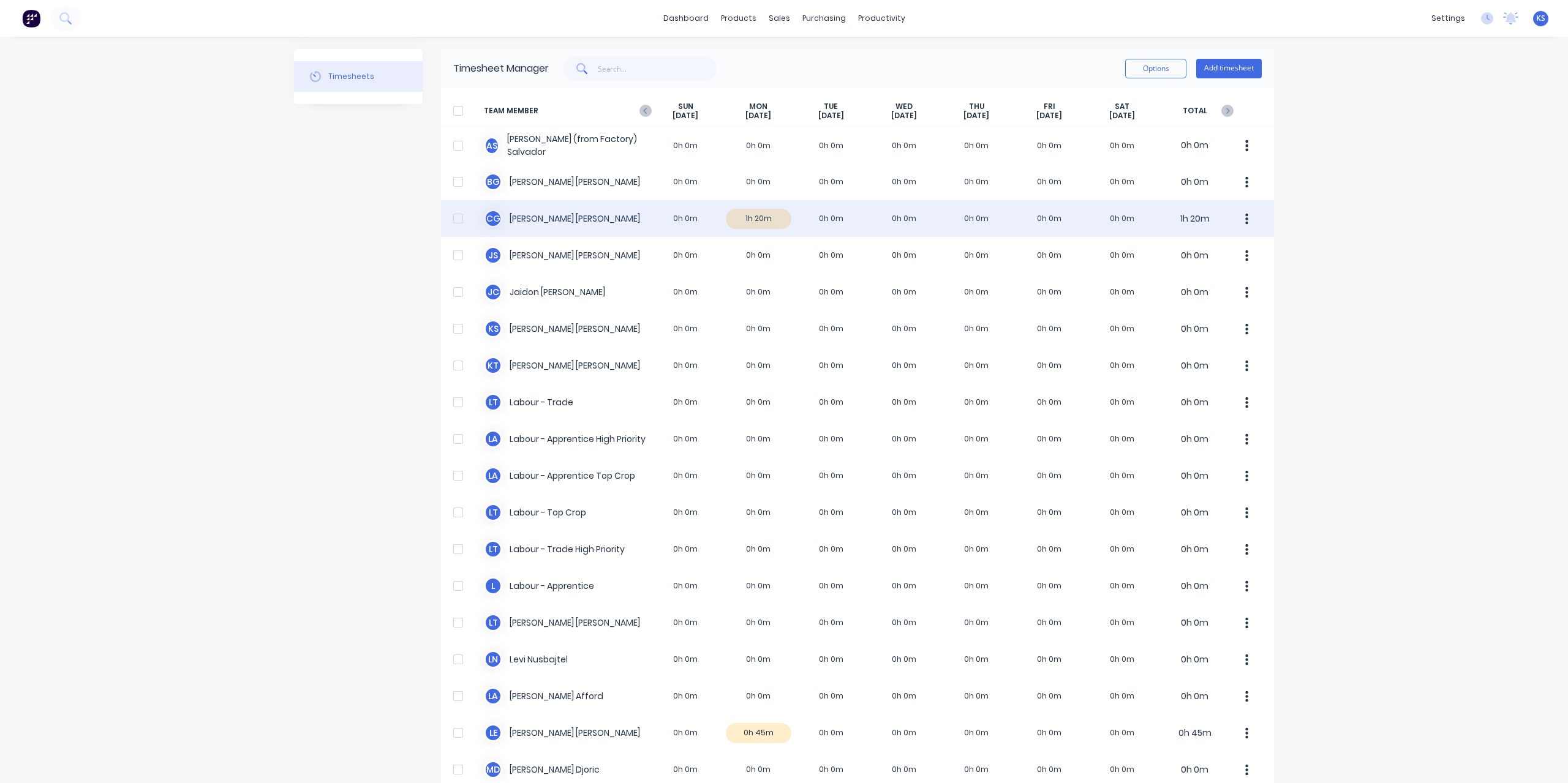
click at [537, 226] on div "C G [PERSON_NAME] 0h 0m 1h 20m 0h 0m 0h 0m 0h 0m 0h 0m 0h 0m 1h 20m" at bounding box center [858, 218] width 833 height 37
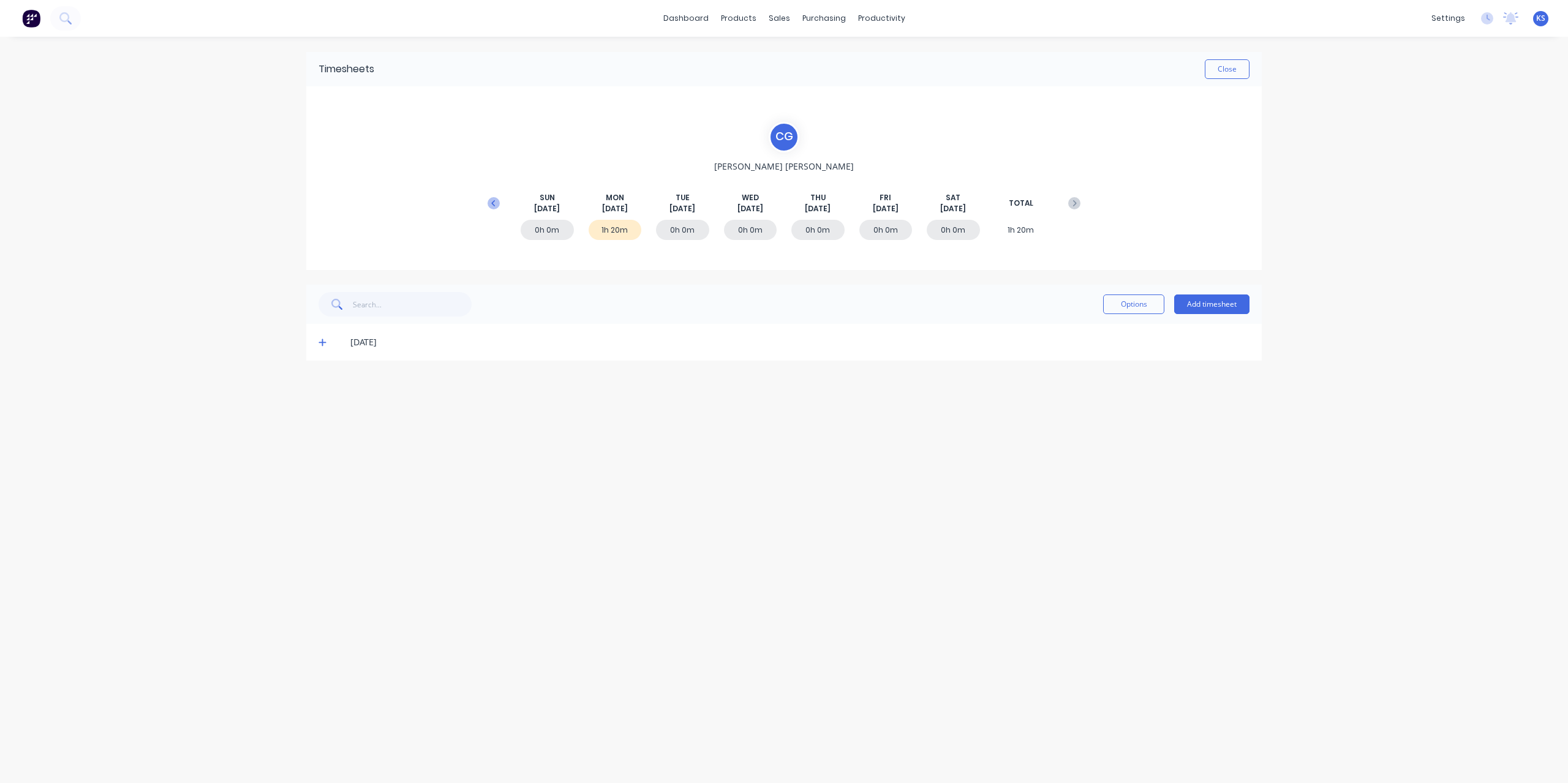
click at [495, 199] on icon at bounding box center [493, 202] width 4 height 6
click at [321, 452] on icon at bounding box center [322, 453] width 7 height 7
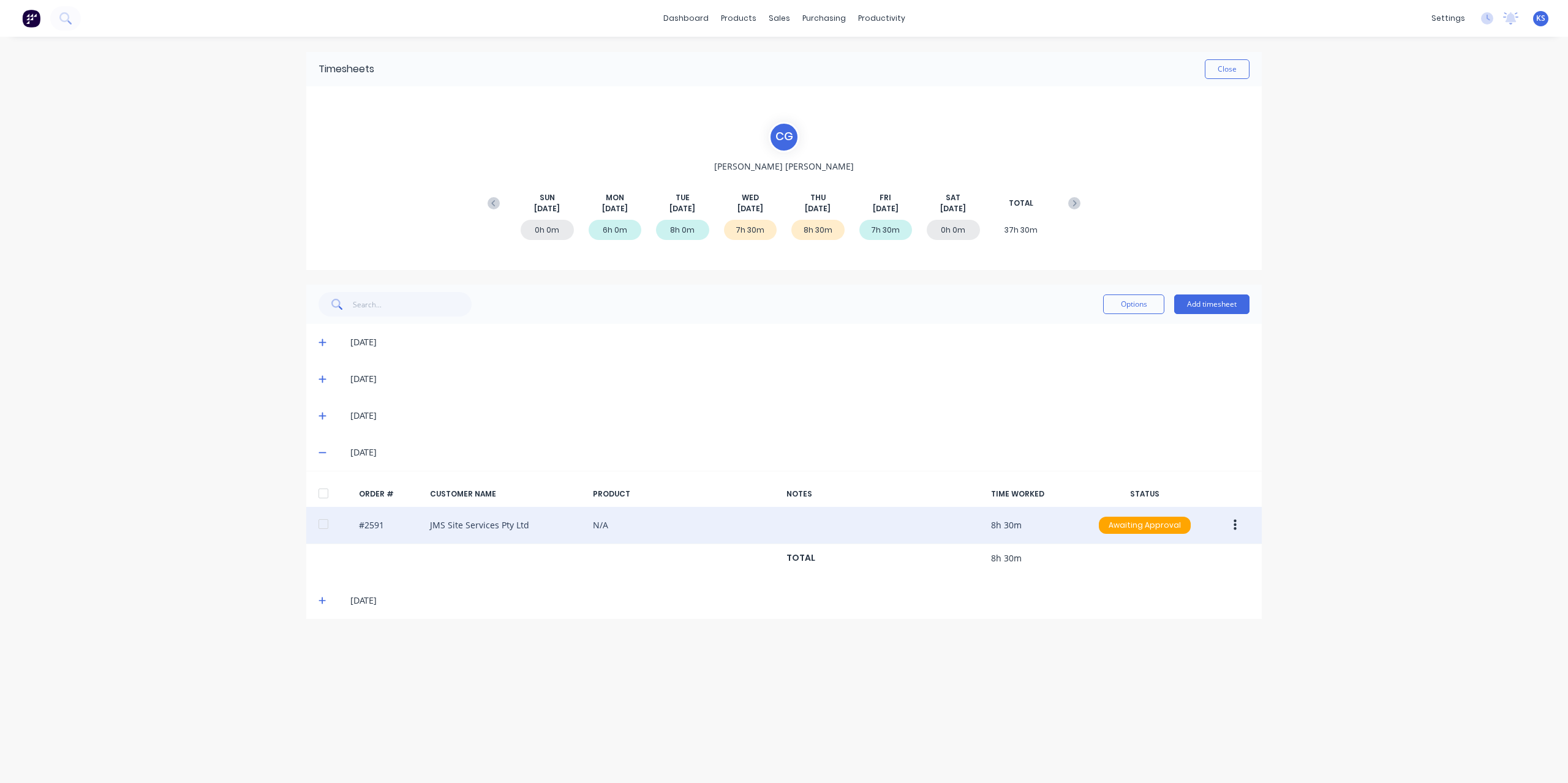
click at [333, 527] on div at bounding box center [324, 524] width 25 height 25
click at [1243, 530] on button "button" at bounding box center [1235, 525] width 29 height 22
click at [1192, 564] on div "Approve" at bounding box center [1191, 557] width 94 height 18
